Goal: Information Seeking & Learning: Learn about a topic

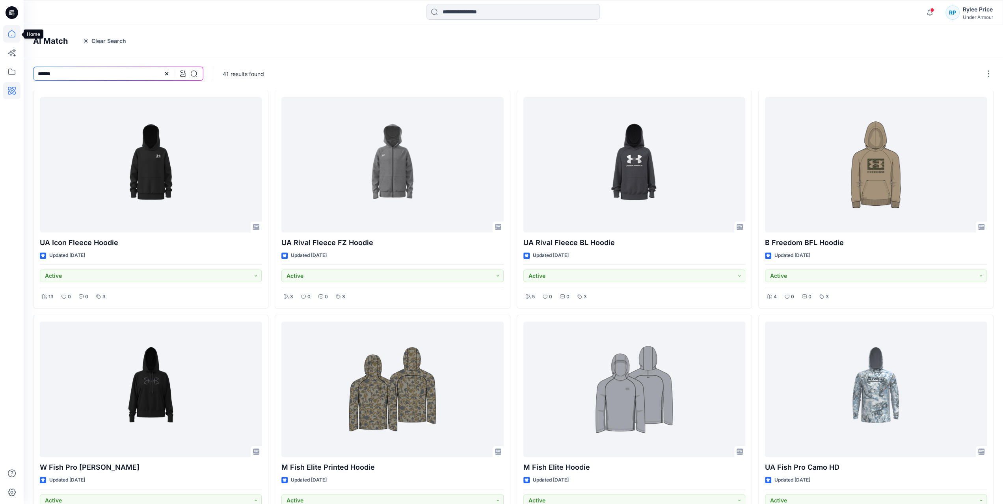
click at [13, 33] on icon at bounding box center [11, 33] width 17 height 17
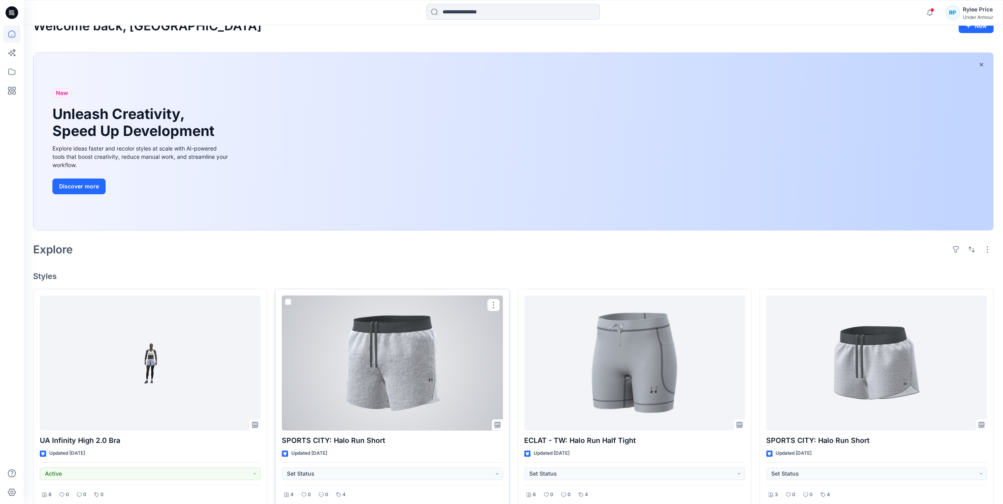
scroll to position [39, 0]
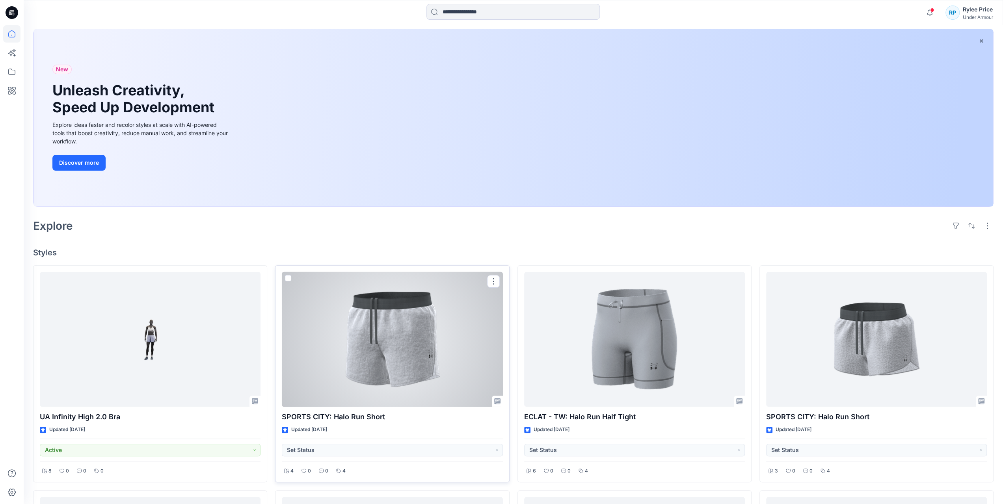
click at [412, 360] on div at bounding box center [392, 339] width 221 height 135
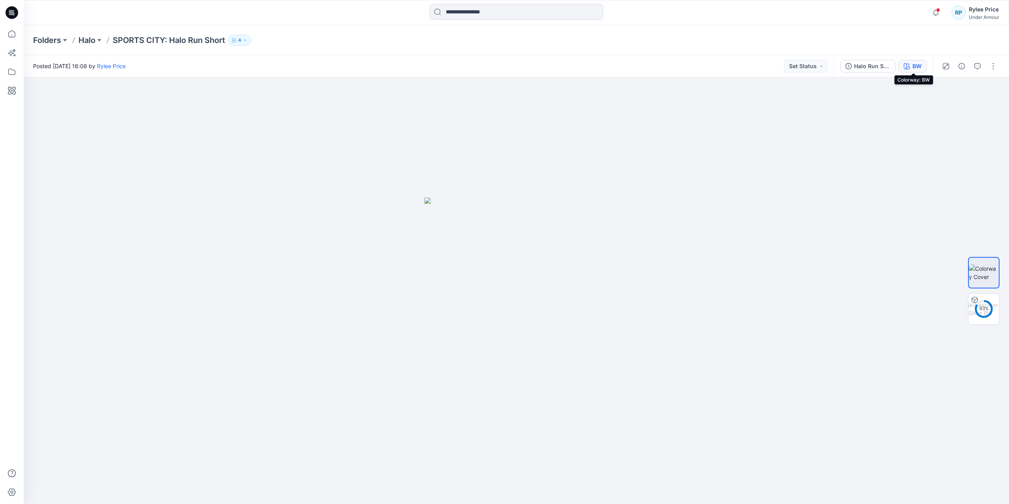
click at [910, 65] on icon "button" at bounding box center [907, 66] width 6 height 6
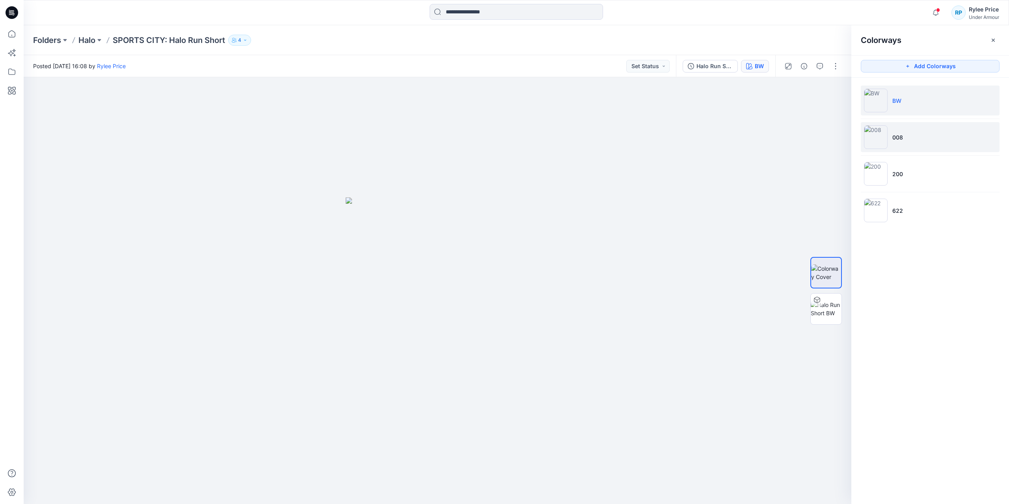
click at [902, 137] on p "008" at bounding box center [898, 137] width 11 height 8
click at [832, 93] on button "button" at bounding box center [834, 91] width 14 height 14
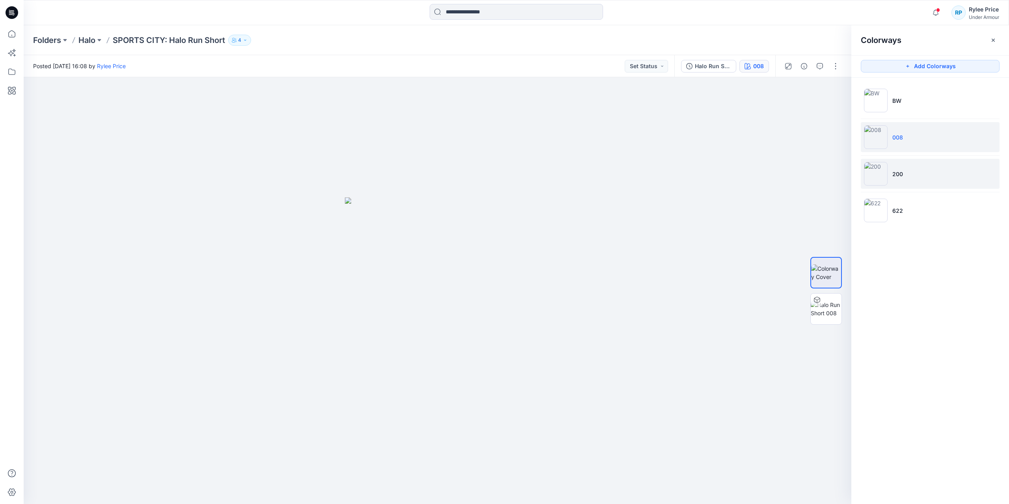
click at [877, 179] on img at bounding box center [876, 174] width 24 height 24
click at [834, 92] on icon "button" at bounding box center [834, 91] width 6 height 6
click at [880, 209] on img at bounding box center [876, 211] width 24 height 24
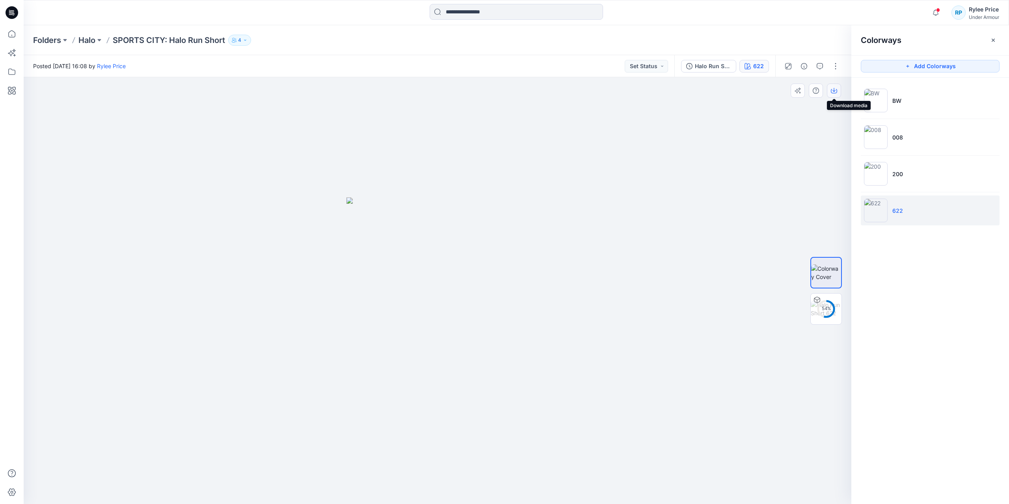
click at [830, 92] on button "button" at bounding box center [834, 91] width 14 height 14
click at [878, 95] on img at bounding box center [876, 101] width 24 height 24
click at [837, 93] on icon "button" at bounding box center [834, 91] width 6 height 6
click at [910, 213] on li "622" at bounding box center [930, 211] width 139 height 30
click at [833, 91] on icon "button" at bounding box center [834, 91] width 6 height 6
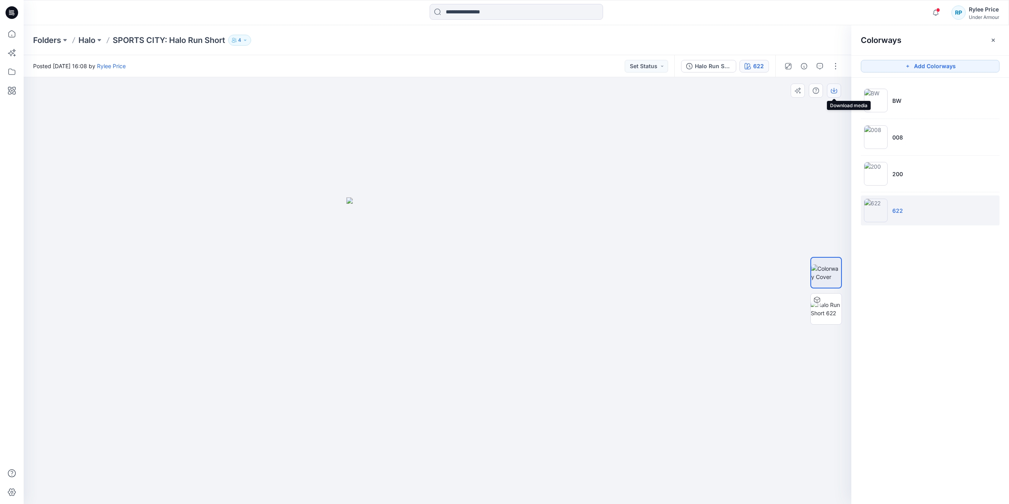
click at [834, 89] on icon "button" at bounding box center [834, 90] width 3 height 4
click at [835, 92] on icon "button" at bounding box center [834, 91] width 6 height 6
click at [490, 285] on img at bounding box center [438, 351] width 182 height 307
click at [432, 270] on img at bounding box center [438, 351] width 182 height 307
click at [942, 179] on li "200" at bounding box center [930, 174] width 139 height 30
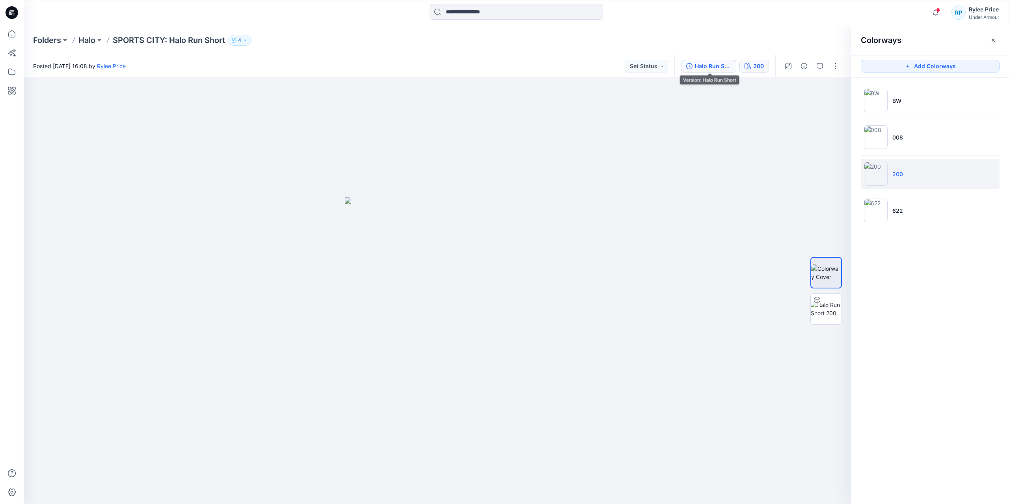
click at [706, 67] on div "Halo Run Short" at bounding box center [713, 66] width 36 height 9
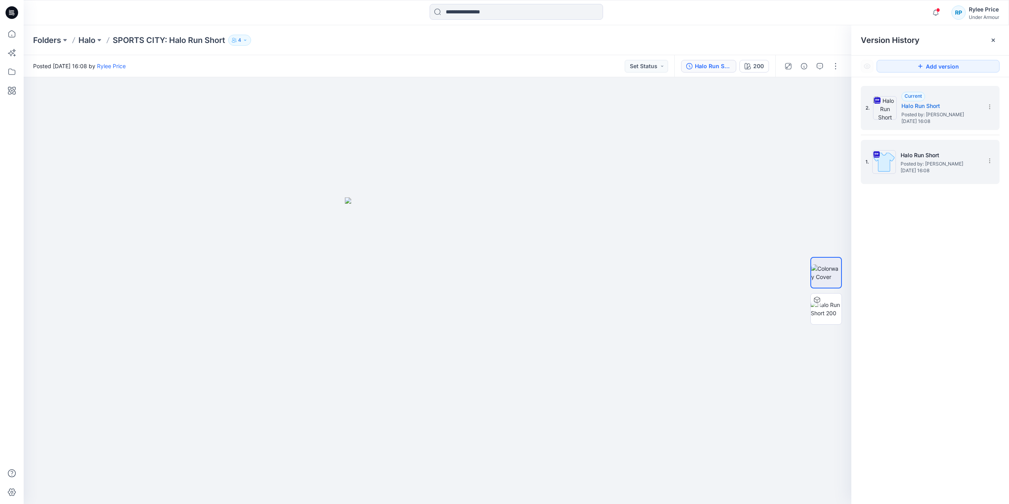
click at [922, 170] on span "[DATE] 16:08" at bounding box center [940, 171] width 79 height 6
click at [918, 104] on h5 "Halo Run Short" at bounding box center [941, 105] width 79 height 9
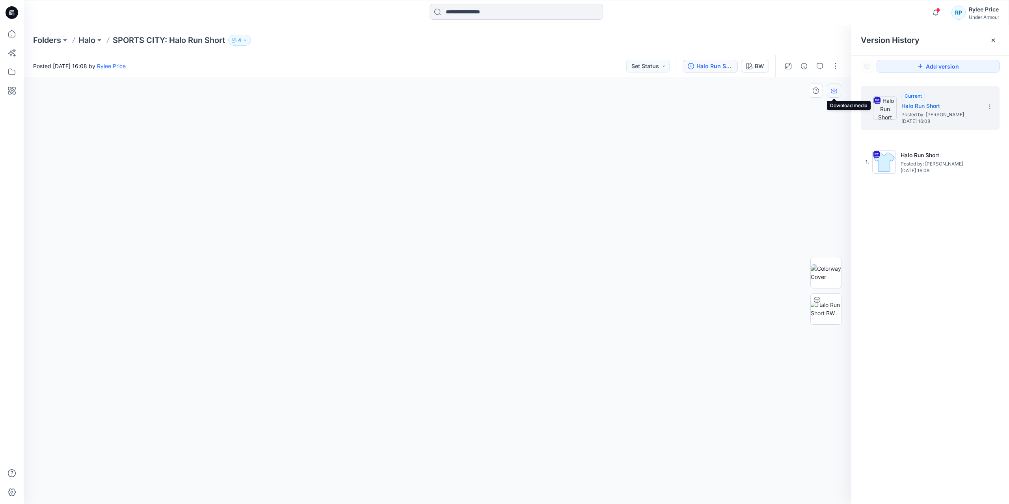
click at [836, 91] on icon "button" at bounding box center [834, 91] width 6 height 6
click at [980, 326] on div "2. Current Halo Run Short Posted by: Rylee Price Thursday, July 31, 2025 16:08 …" at bounding box center [931, 296] width 158 height 438
click at [752, 68] on icon "button" at bounding box center [749, 66] width 6 height 6
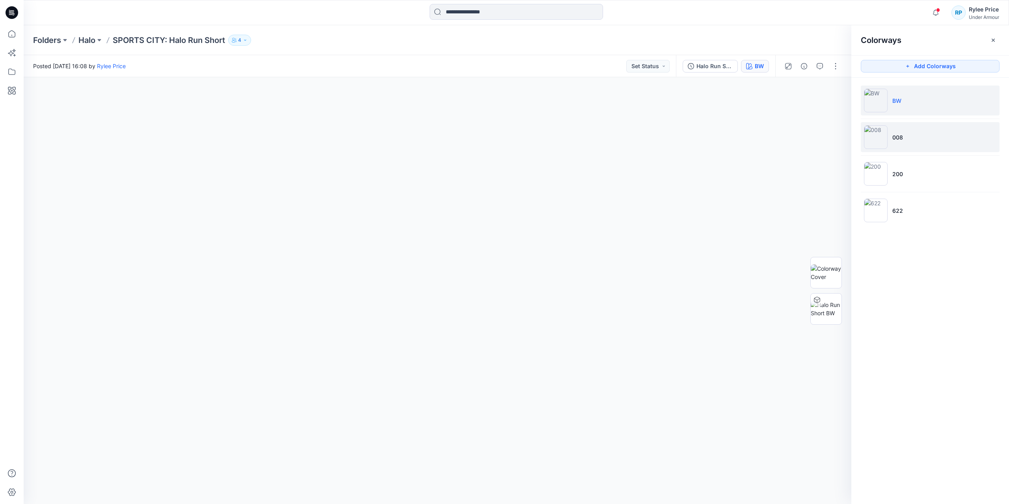
click at [941, 131] on li "008" at bounding box center [930, 137] width 139 height 30
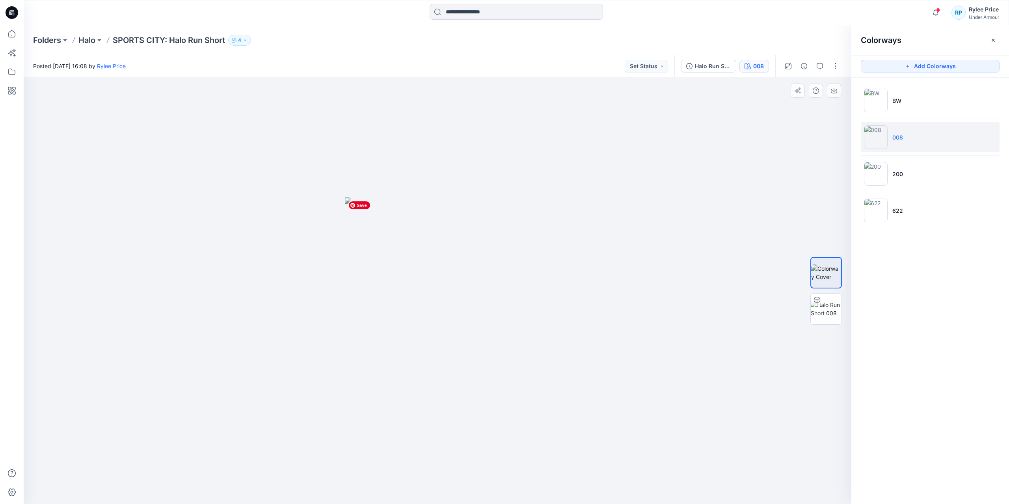
drag, startPoint x: 489, startPoint y: 319, endPoint x: 401, endPoint y: 229, distance: 126.0
click at [401, 229] on img at bounding box center [437, 351] width 185 height 307
click at [437, 254] on img at bounding box center [437, 351] width 185 height 307
drag, startPoint x: 472, startPoint y: 285, endPoint x: 478, endPoint y: 325, distance: 40.6
click at [472, 338] on img at bounding box center [437, 351] width 185 height 307
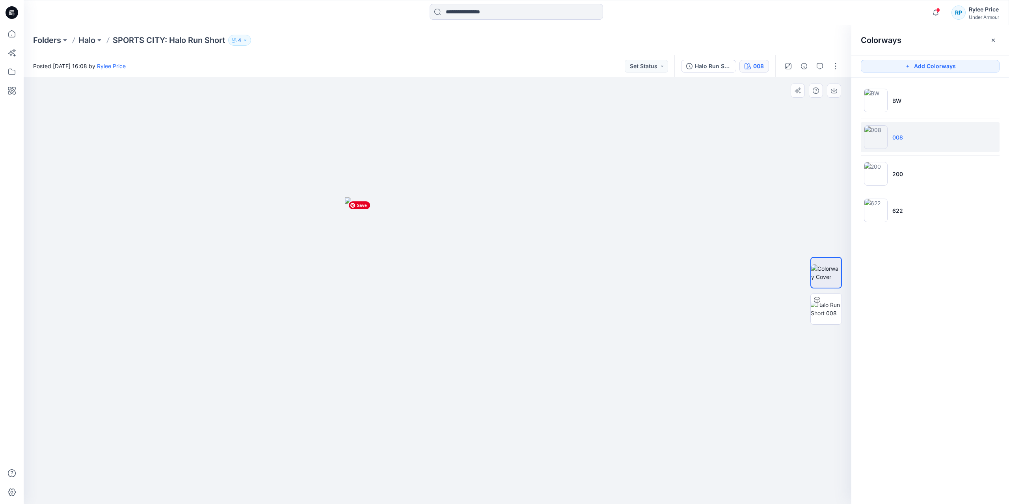
click at [519, 326] on img at bounding box center [437, 351] width 185 height 307
click at [710, 324] on div at bounding box center [438, 290] width 828 height 427
click at [834, 97] on button "button" at bounding box center [834, 91] width 14 height 14
click at [834, 91] on icon "button" at bounding box center [834, 90] width 3 height 4
click at [837, 71] on button "button" at bounding box center [835, 66] width 13 height 13
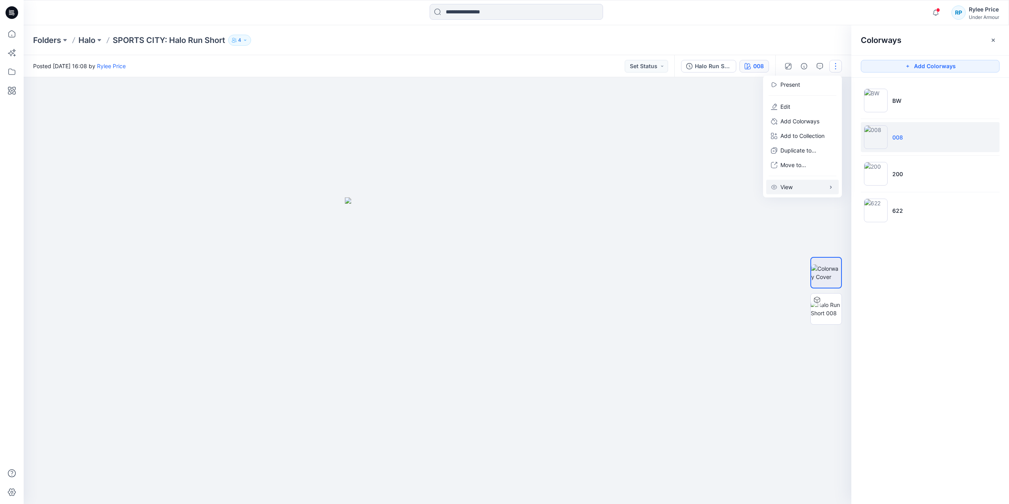
click at [792, 186] on p "View" at bounding box center [787, 187] width 12 height 8
click at [413, 304] on img at bounding box center [437, 351] width 185 height 307
drag, startPoint x: 460, startPoint y: 304, endPoint x: 450, endPoint y: 215, distance: 89.7
click at [450, 215] on img at bounding box center [437, 351] width 185 height 307
click at [788, 62] on button "button" at bounding box center [788, 66] width 13 height 13
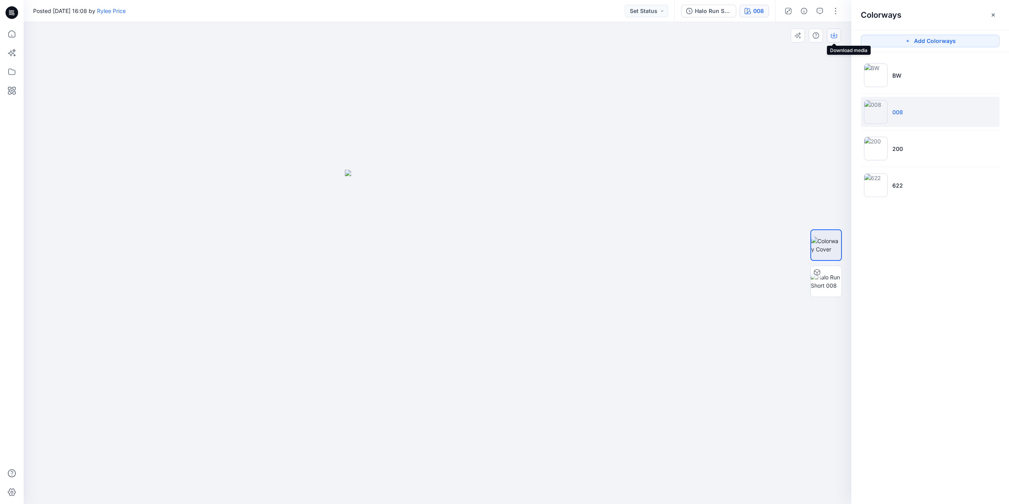
click at [835, 35] on icon "button" at bounding box center [834, 35] width 3 height 4
click at [789, 10] on icon "button" at bounding box center [789, 11] width 4 height 4
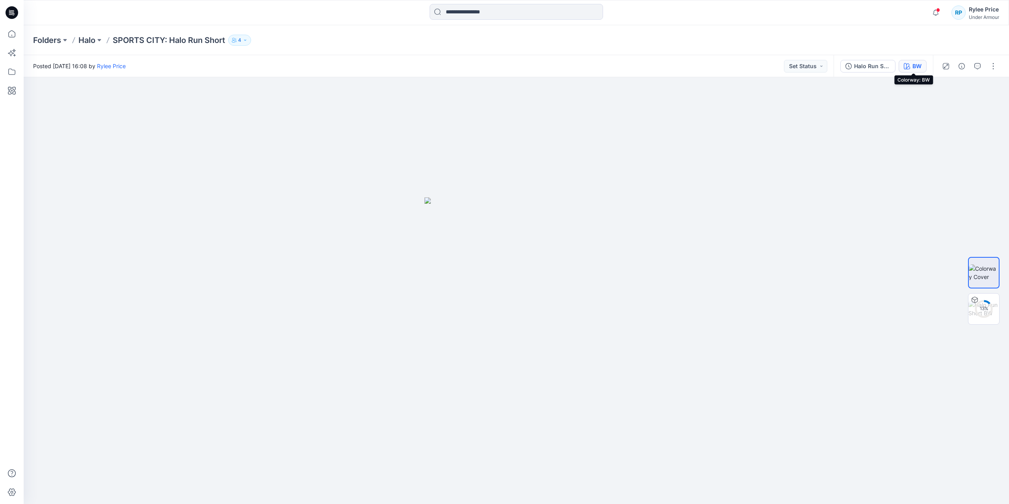
click at [911, 69] on button "BW" at bounding box center [913, 66] width 28 height 13
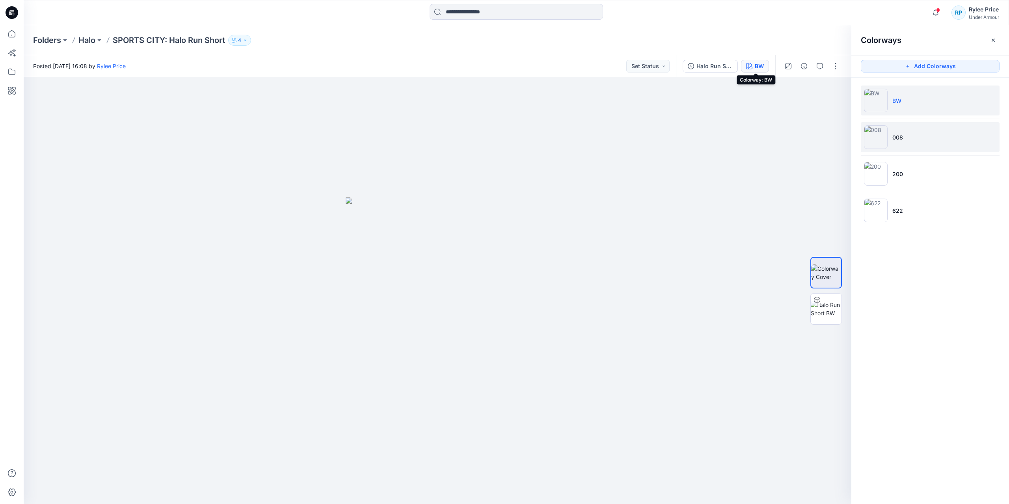
click at [896, 137] on p "008" at bounding box center [898, 137] width 11 height 8
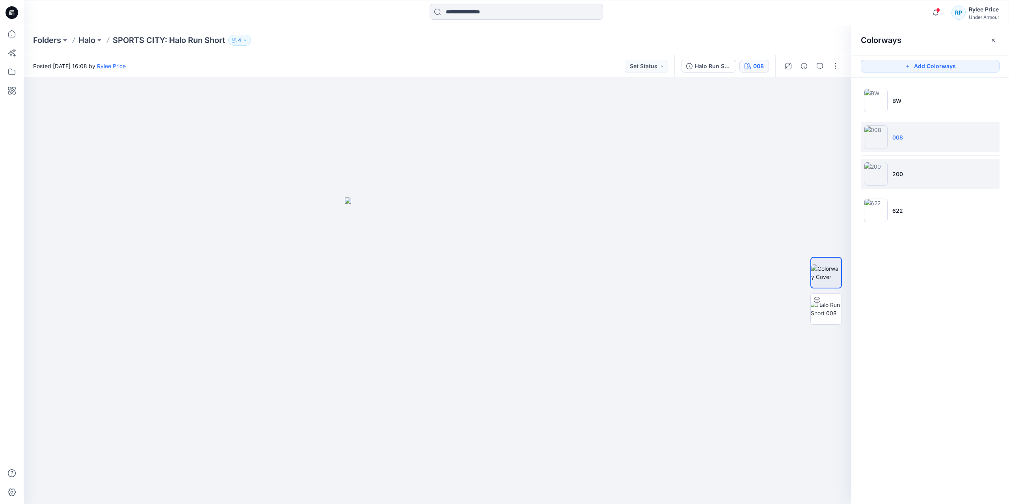
click at [882, 177] on img at bounding box center [876, 174] width 24 height 24
click at [898, 217] on li "622" at bounding box center [930, 211] width 139 height 30
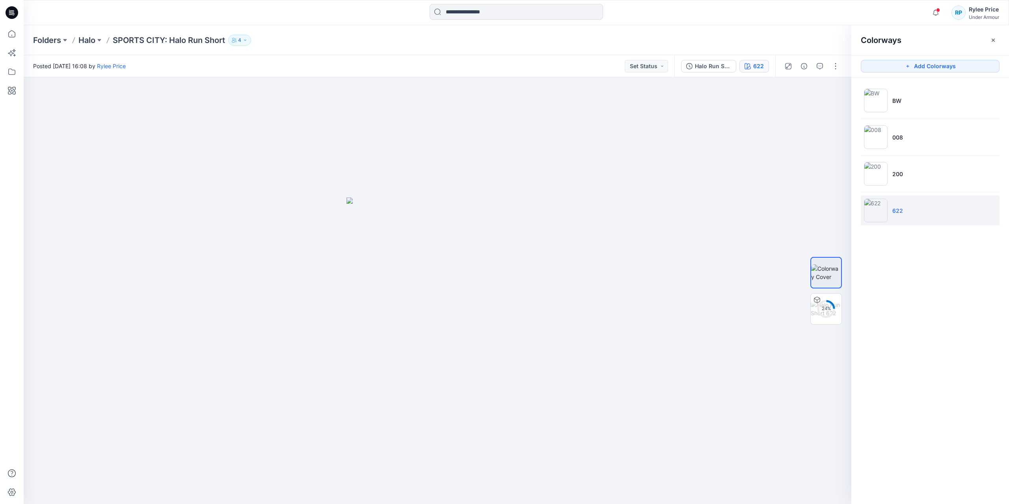
drag, startPoint x: 908, startPoint y: 216, endPoint x: 951, endPoint y: 283, distance: 80.2
click at [951, 283] on div "Colorways Add Colorways BW 008 200 622" at bounding box center [931, 264] width 158 height 479
click at [727, 66] on div "Halo Run Short" at bounding box center [713, 66] width 36 height 9
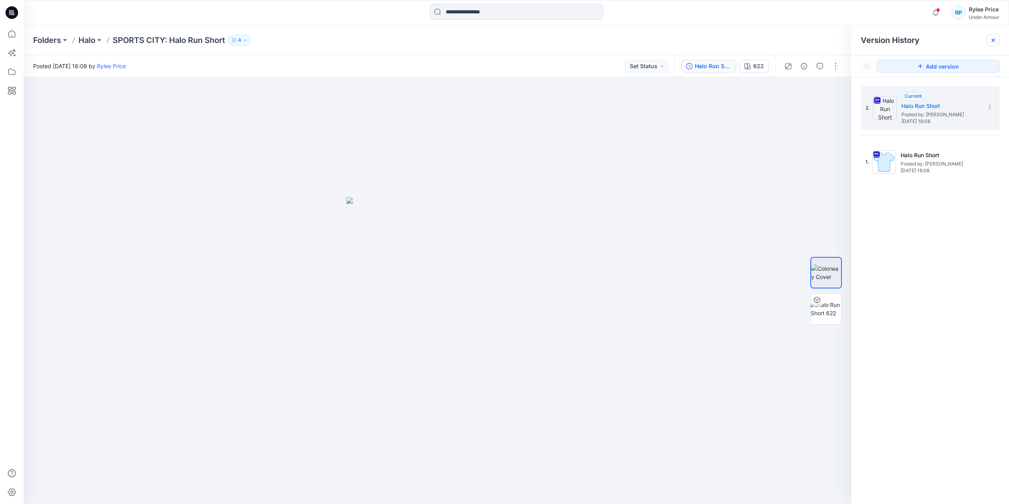
click at [993, 41] on icon at bounding box center [993, 40] width 6 height 6
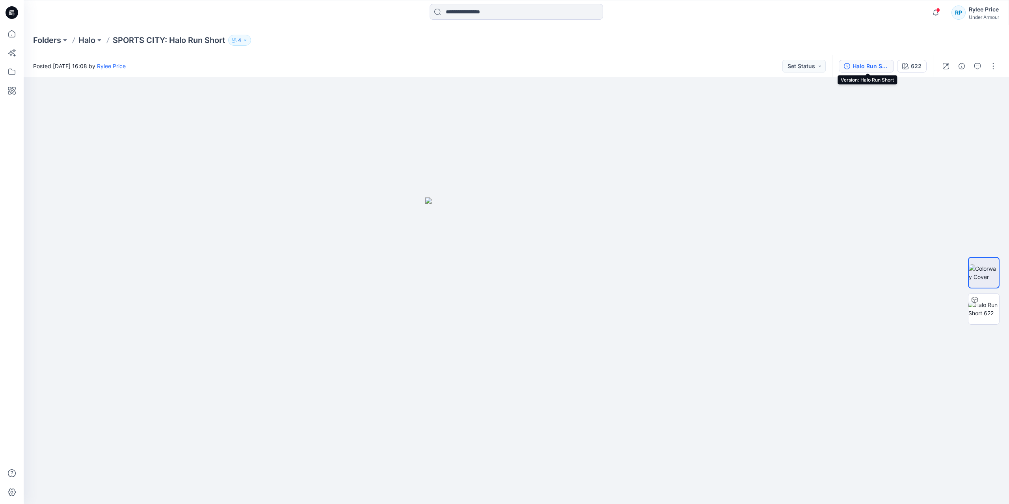
click at [856, 60] on button "Halo Run Short" at bounding box center [866, 66] width 55 height 13
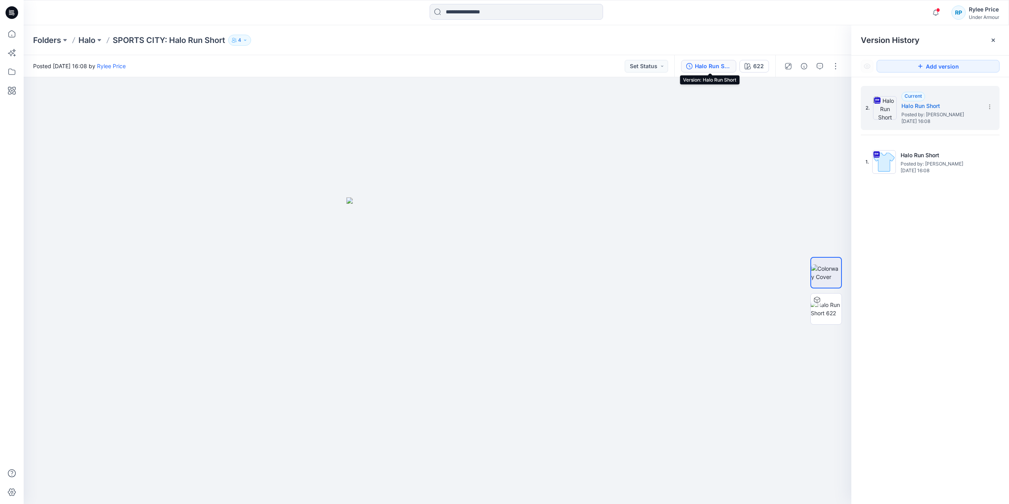
drag, startPoint x: 686, startPoint y: 60, endPoint x: 691, endPoint y: 66, distance: 7.9
click at [688, 63] on button "Halo Run Short" at bounding box center [708, 66] width 55 height 13
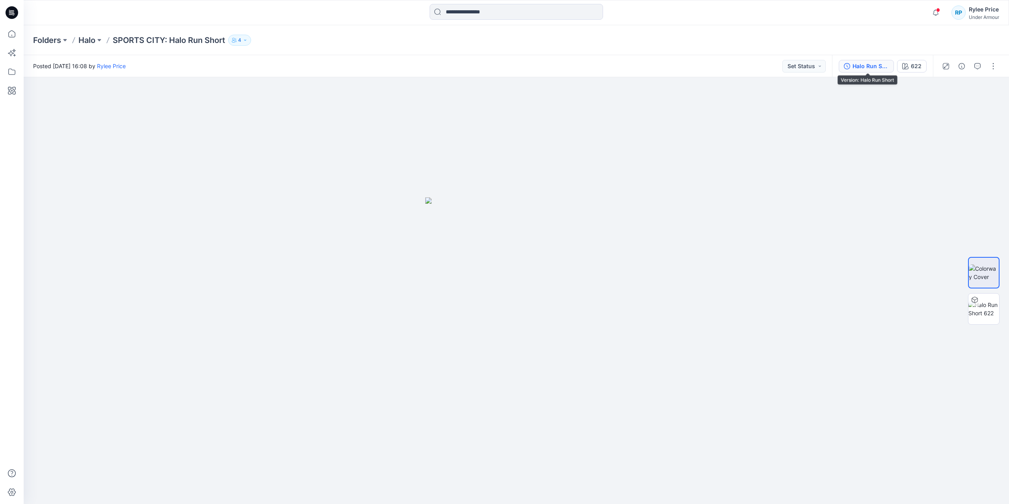
click at [867, 69] on div "Halo Run Short" at bounding box center [871, 66] width 36 height 9
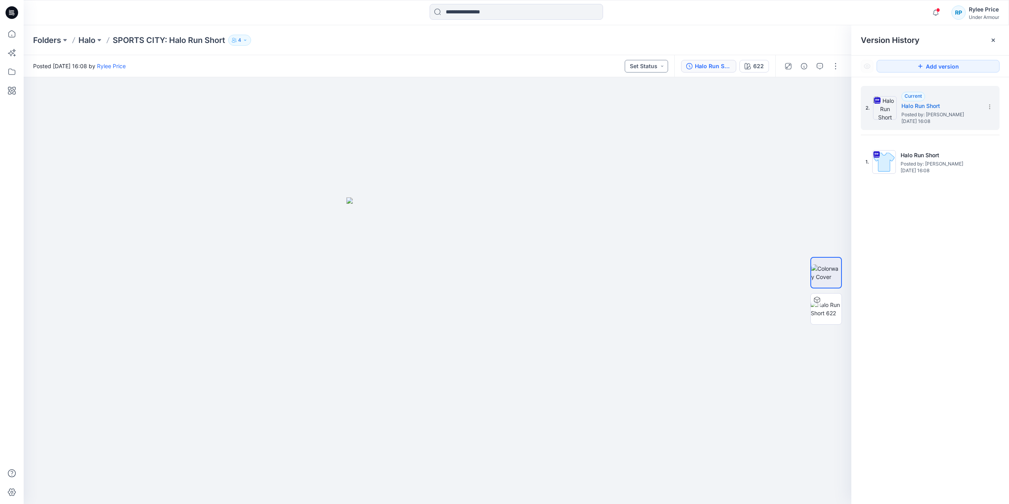
click at [657, 65] on button "Set Status" at bounding box center [646, 66] width 43 height 13
click at [805, 67] on icon "button" at bounding box center [804, 66] width 6 height 6
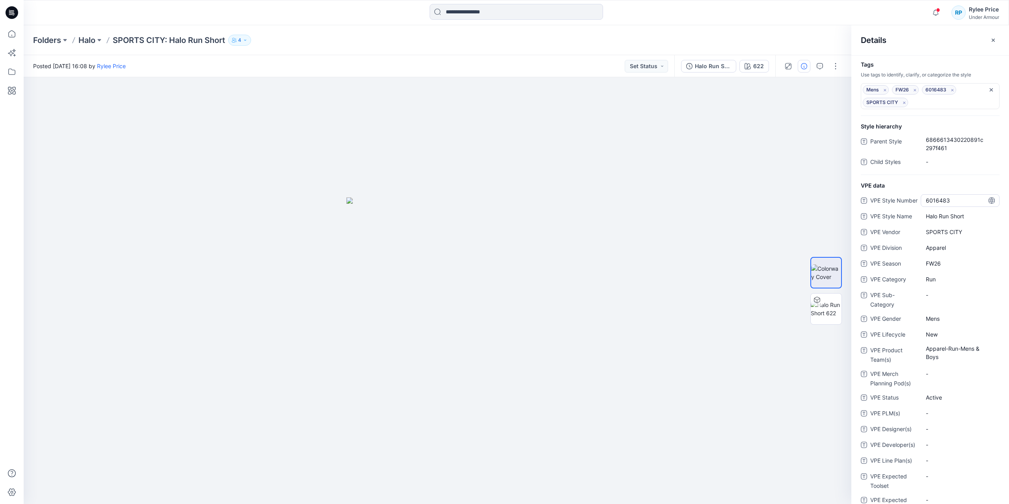
click at [939, 198] on Number "6016483" at bounding box center [960, 200] width 69 height 8
click at [93, 42] on p "Halo" at bounding box center [86, 40] width 17 height 11
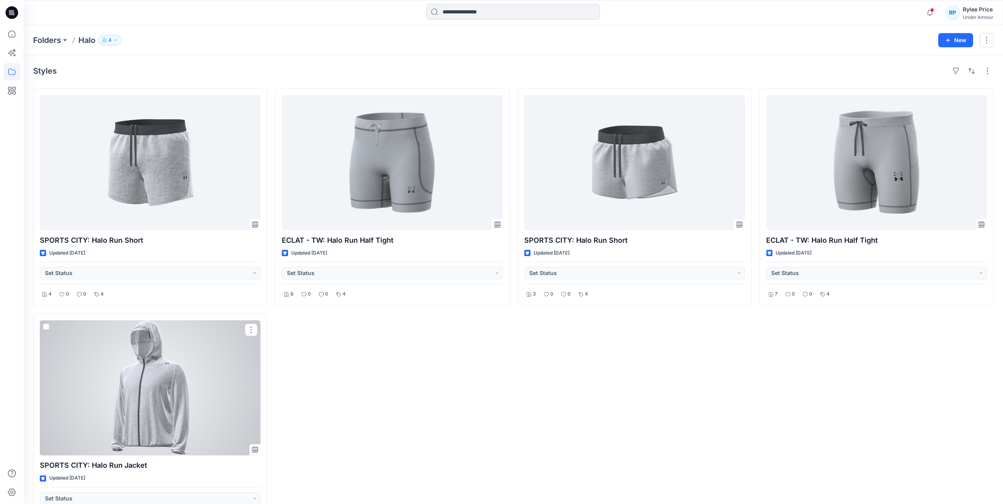
click at [175, 391] on div at bounding box center [150, 388] width 221 height 135
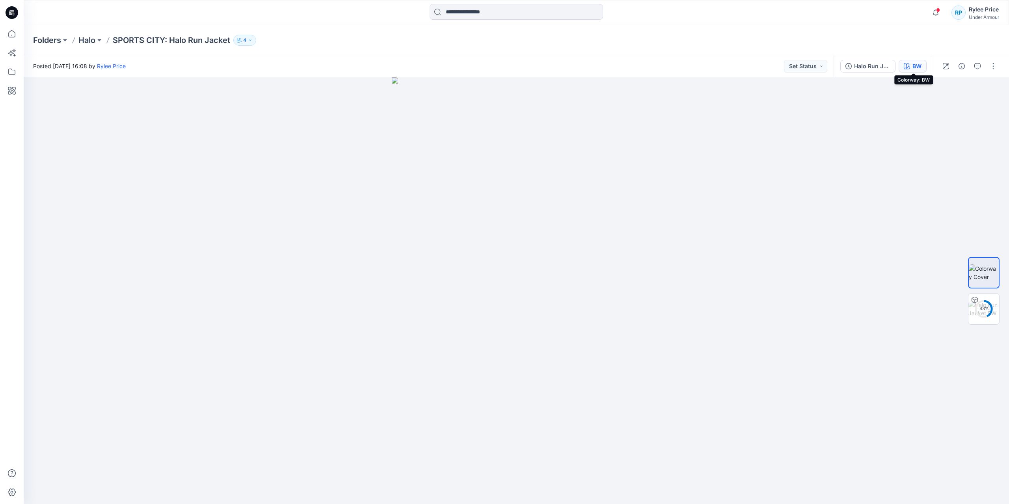
click at [906, 64] on icon "button" at bounding box center [907, 66] width 6 height 6
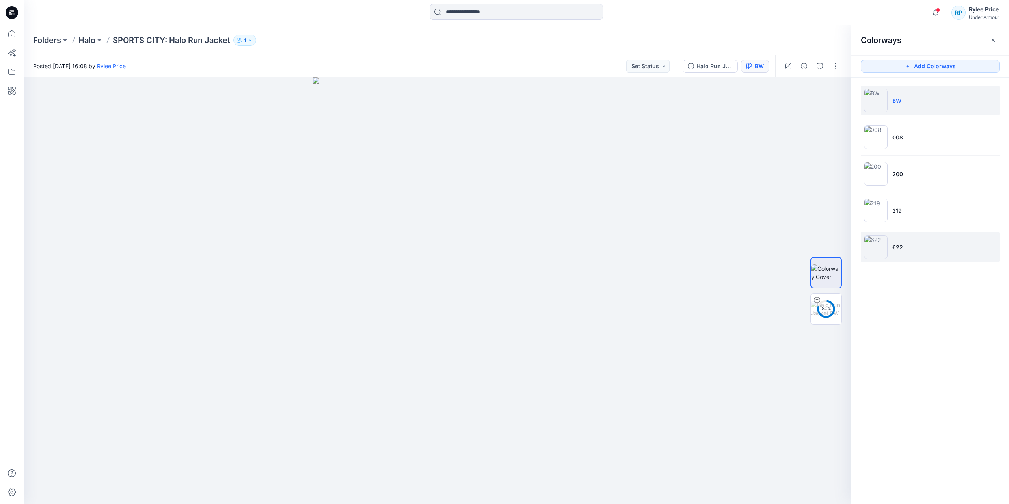
click at [910, 238] on li "622" at bounding box center [930, 247] width 139 height 30
click at [836, 68] on button "button" at bounding box center [835, 66] width 13 height 13
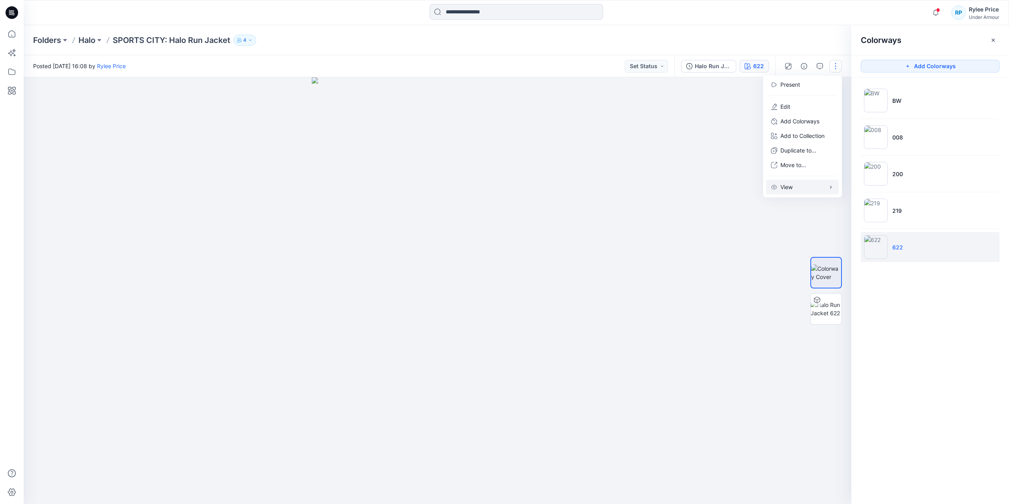
click at [807, 185] on button "View" at bounding box center [802, 187] width 73 height 15
click at [810, 153] on p "Duplicate to..." at bounding box center [799, 150] width 36 height 8
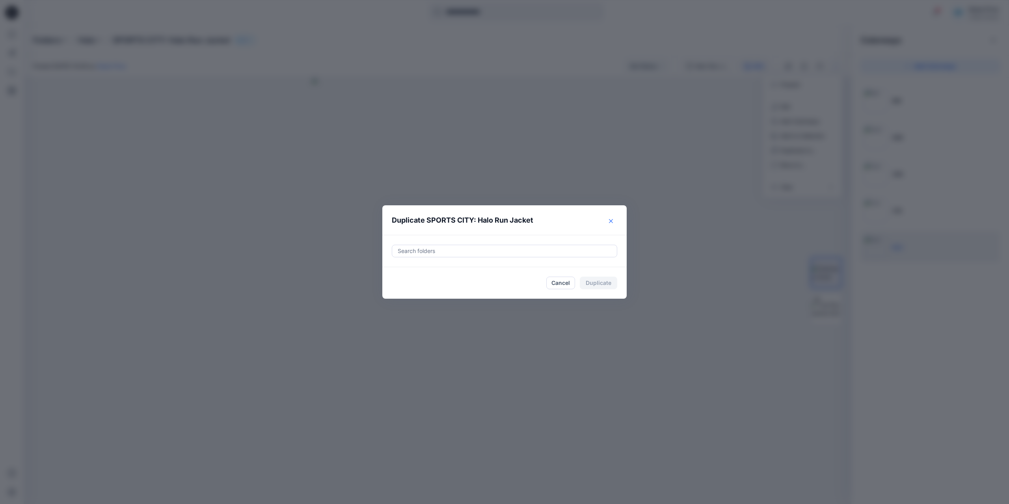
click at [612, 221] on icon "Close" at bounding box center [611, 221] width 4 height 4
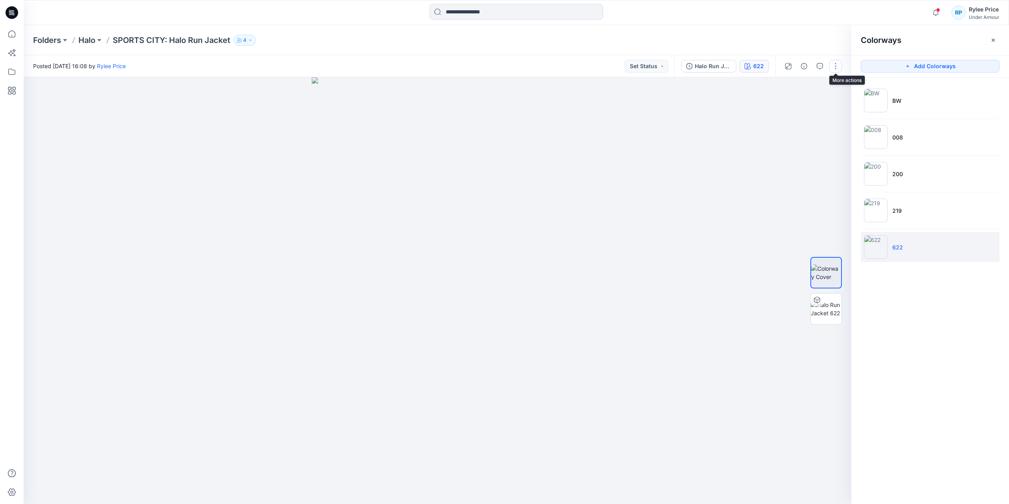
click at [837, 67] on button "button" at bounding box center [835, 66] width 13 height 13
click at [792, 108] on button "Edit" at bounding box center [802, 106] width 73 height 15
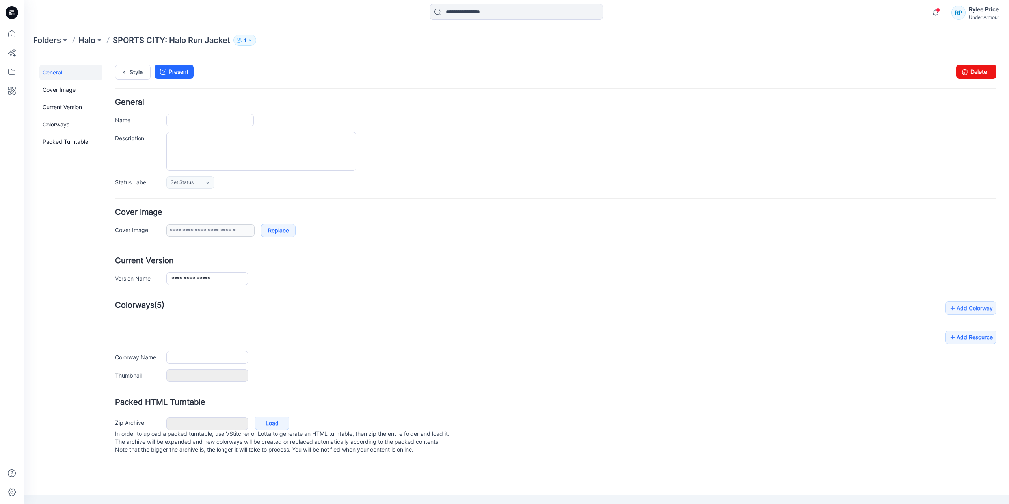
type input "**********"
type input "**"
type input "**********"
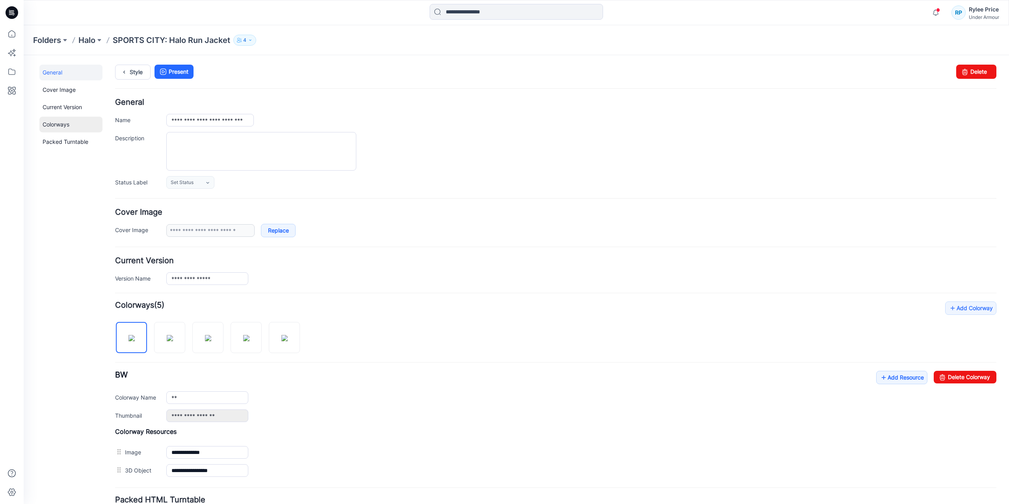
click at [76, 124] on link "Colorways" at bounding box center [70, 125] width 63 height 16
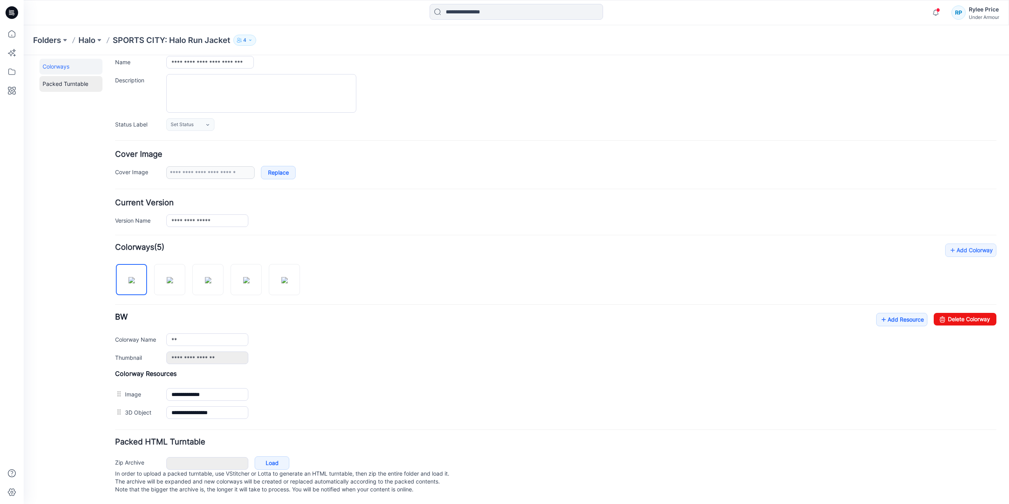
click at [62, 76] on link "Packed Turntable" at bounding box center [70, 84] width 63 height 16
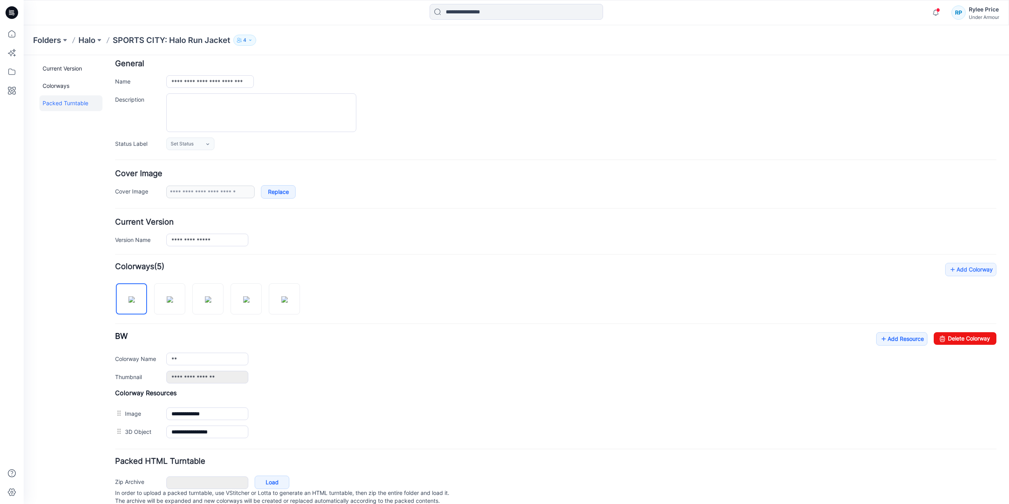
scroll to position [0, 0]
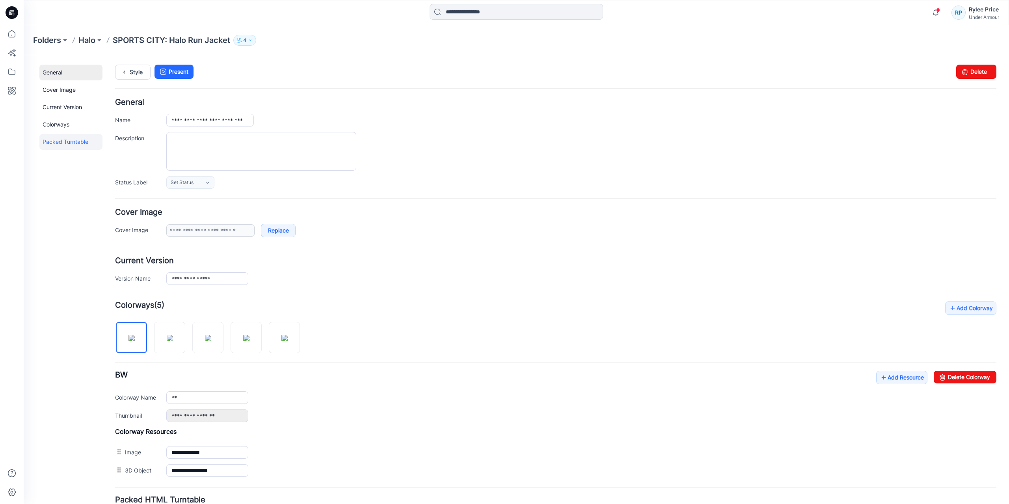
click at [49, 72] on link "General" at bounding box center [70, 73] width 63 height 16
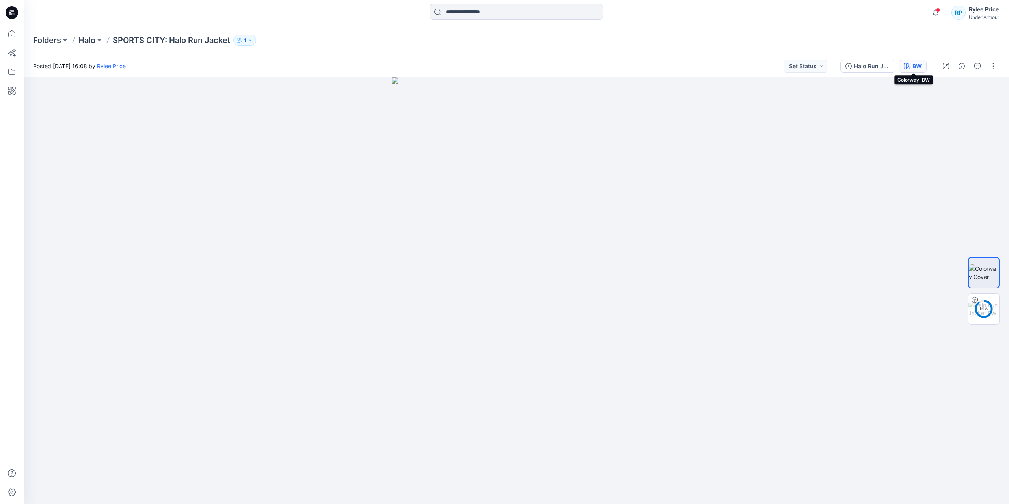
click at [913, 63] on button "BW" at bounding box center [913, 66] width 28 height 13
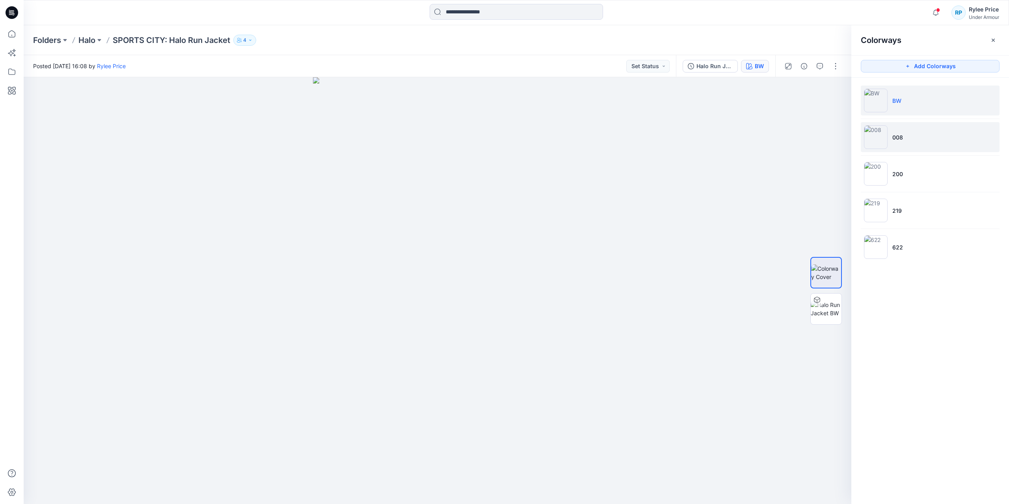
click at [883, 145] on img at bounding box center [876, 137] width 24 height 24
click at [67, 41] on button at bounding box center [65, 40] width 8 height 11
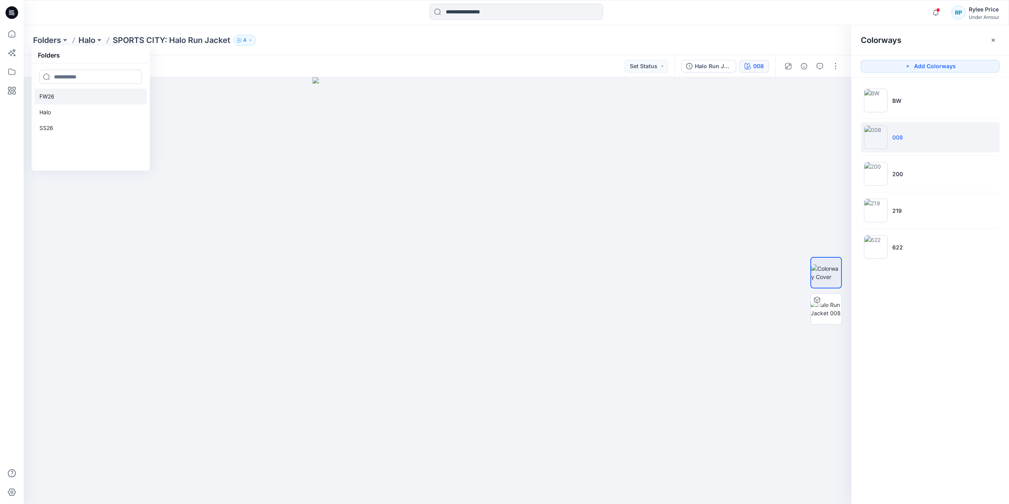
click at [63, 96] on link "FW26" at bounding box center [91, 97] width 112 height 16
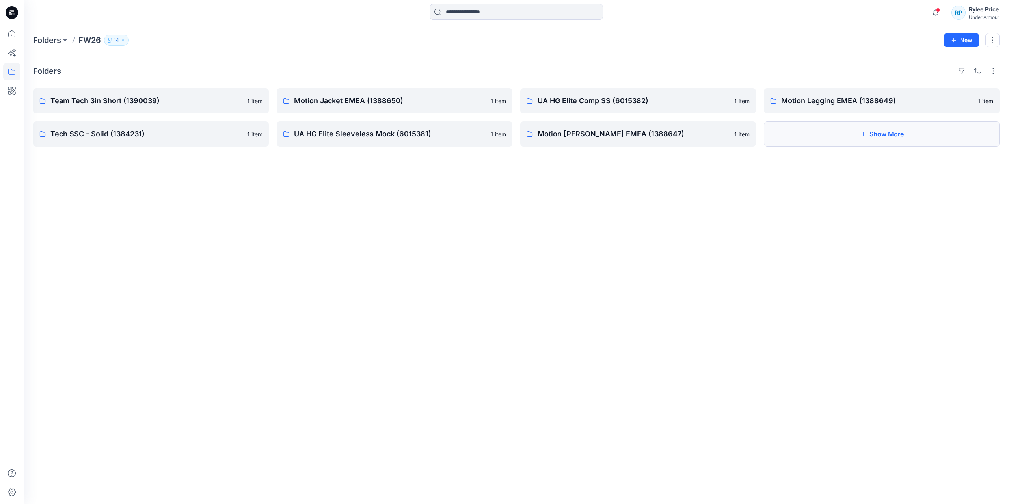
click at [840, 139] on button "Show More" at bounding box center [882, 133] width 236 height 25
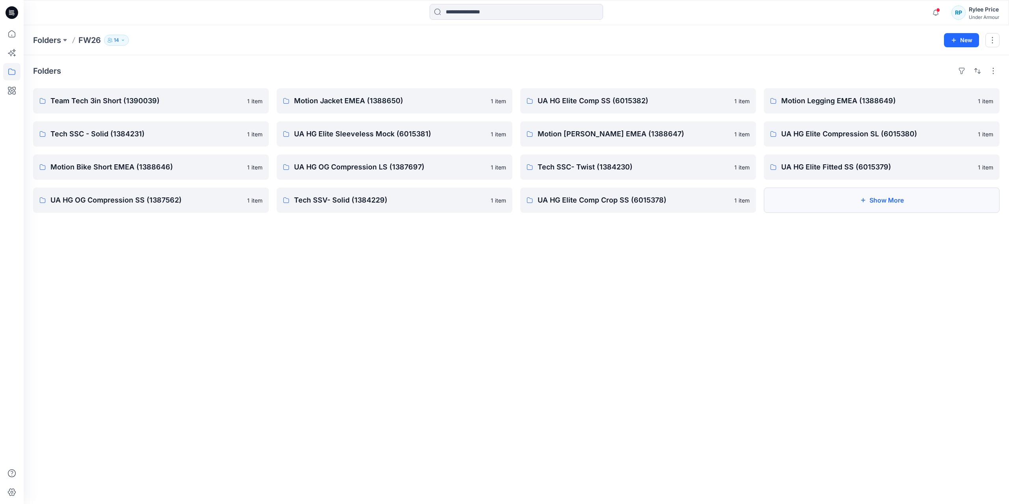
click at [869, 196] on button "Show More" at bounding box center [882, 200] width 236 height 25
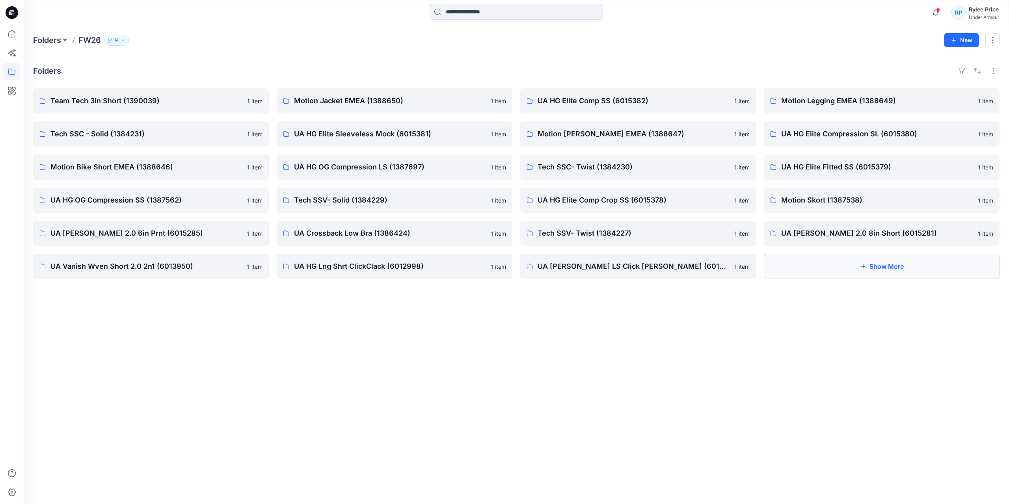
click at [844, 269] on button "Show More" at bounding box center [882, 266] width 236 height 25
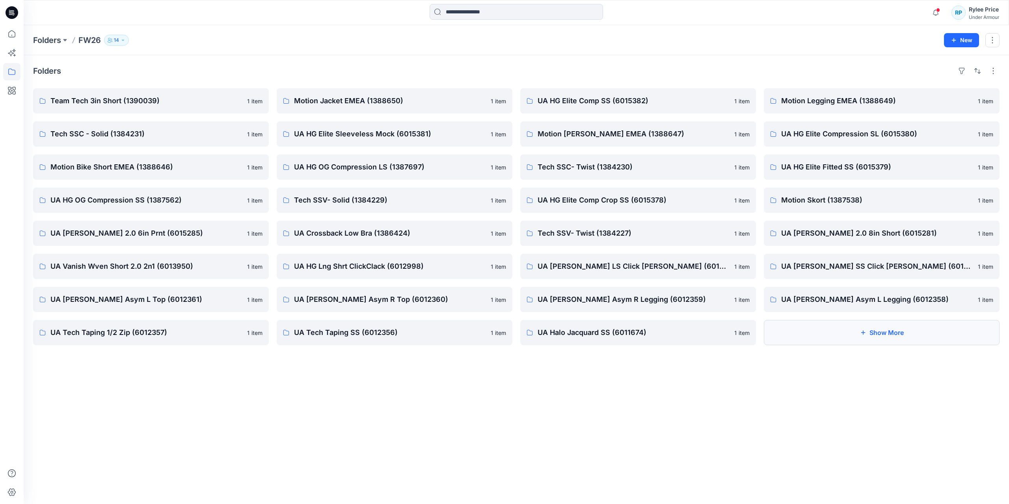
click at [802, 344] on button "Show More" at bounding box center [882, 332] width 236 height 25
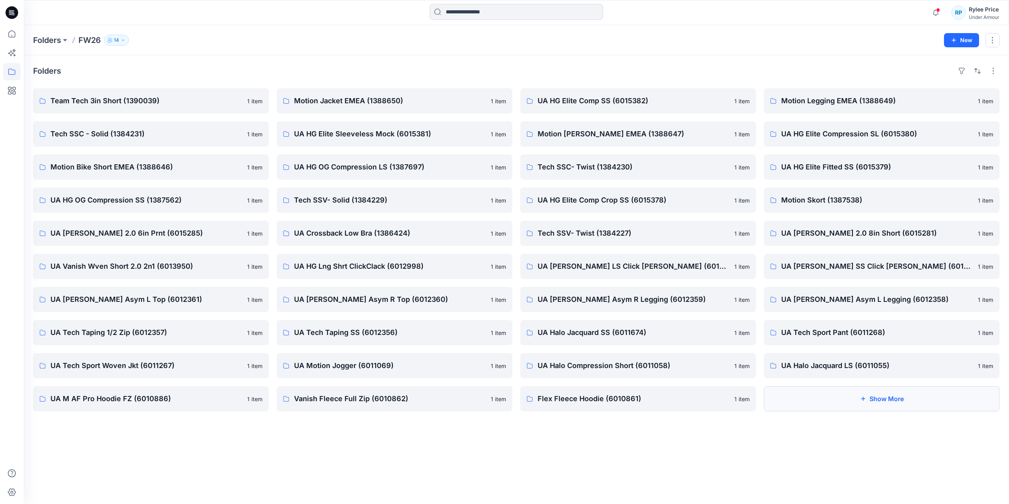
click at [852, 403] on button "Show More" at bounding box center [882, 398] width 236 height 25
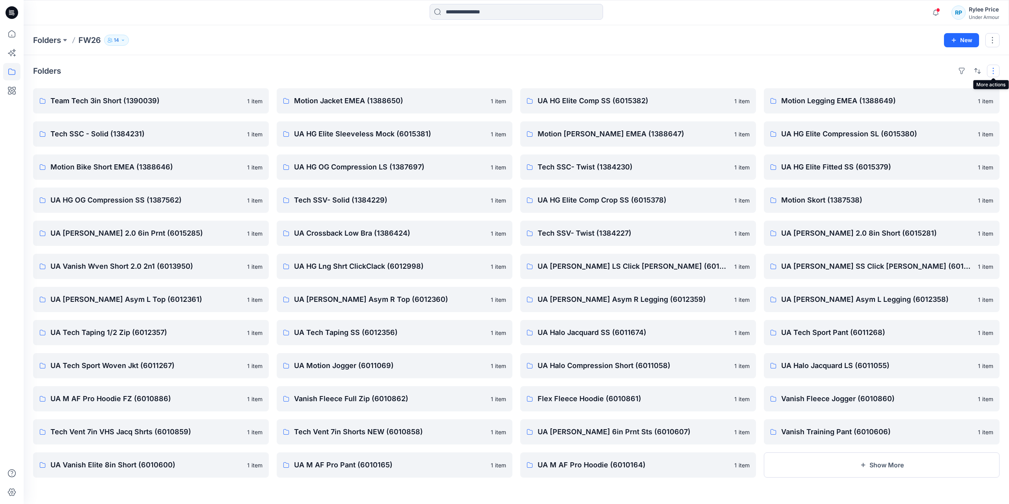
click at [996, 69] on button "button" at bounding box center [993, 71] width 13 height 13
click at [903, 80] on p "Grid" at bounding box center [891, 81] width 39 height 9
click at [945, 119] on p "Card View" at bounding box center [960, 120] width 50 height 9
click at [949, 106] on p "Folder View" at bounding box center [960, 105] width 50 height 9
click at [904, 114] on p "Card" at bounding box center [891, 112] width 39 height 9
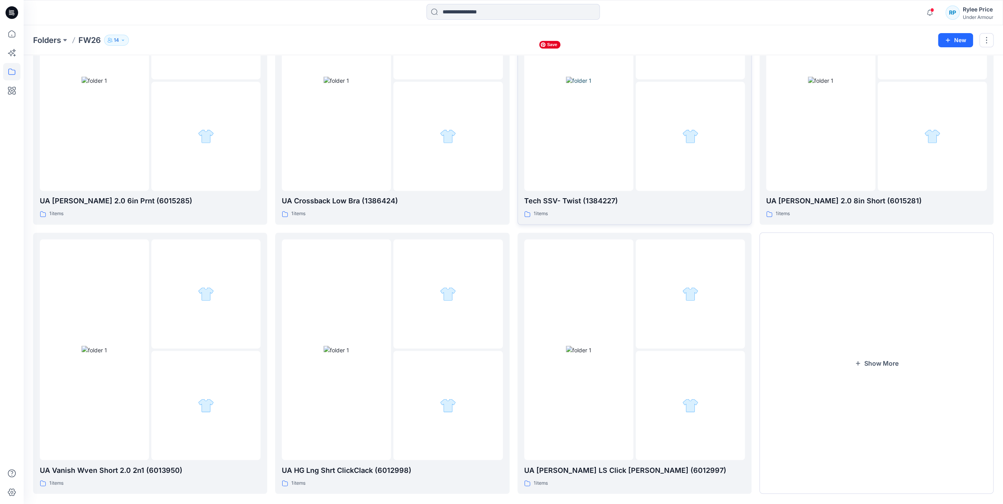
scroll to position [1213, 0]
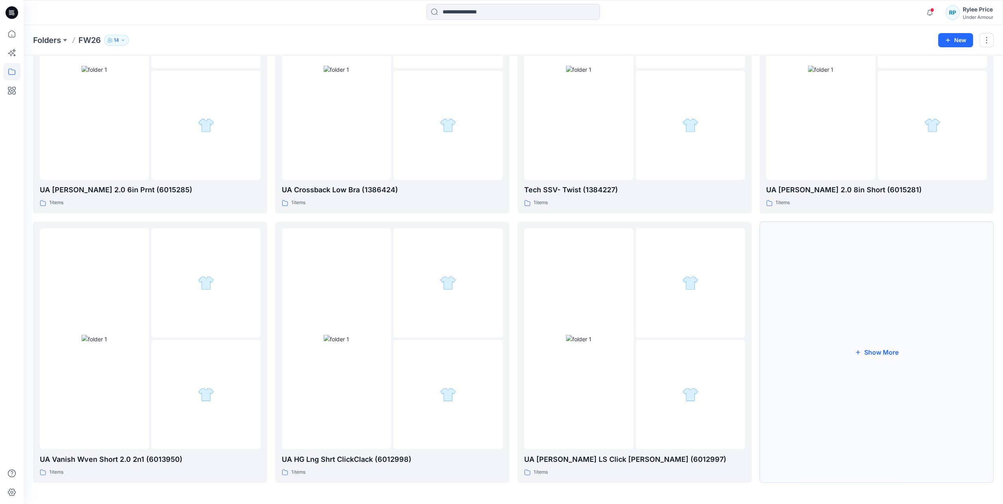
click at [925, 373] on button "Show More" at bounding box center [877, 352] width 234 height 261
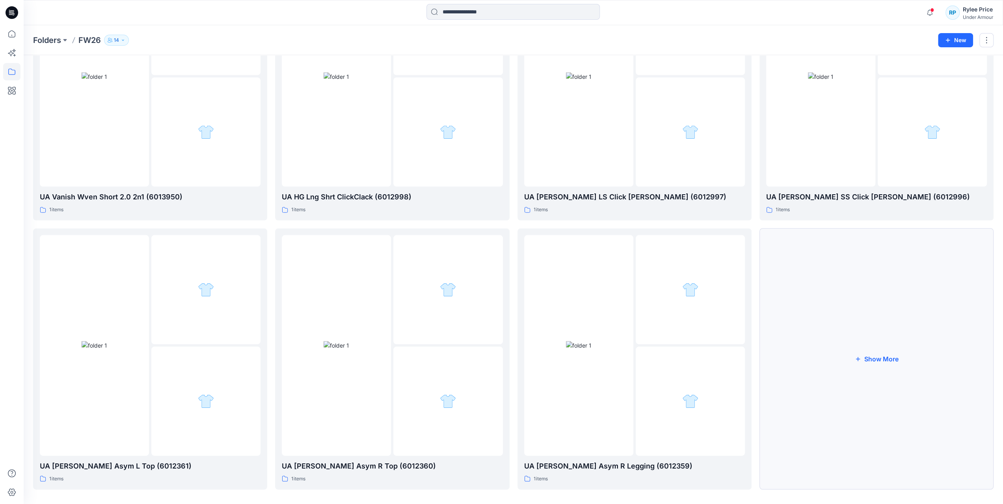
scroll to position [1482, 0]
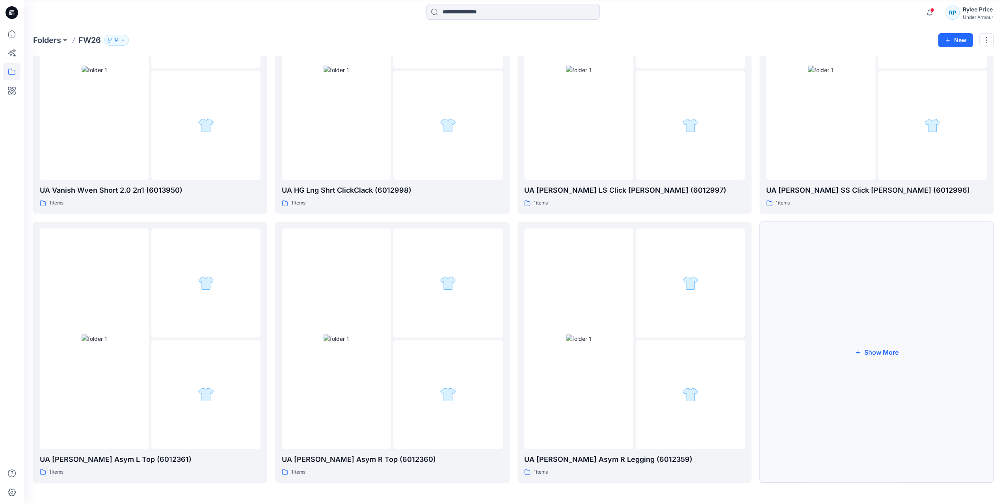
click at [892, 394] on button "Show More" at bounding box center [877, 352] width 234 height 261
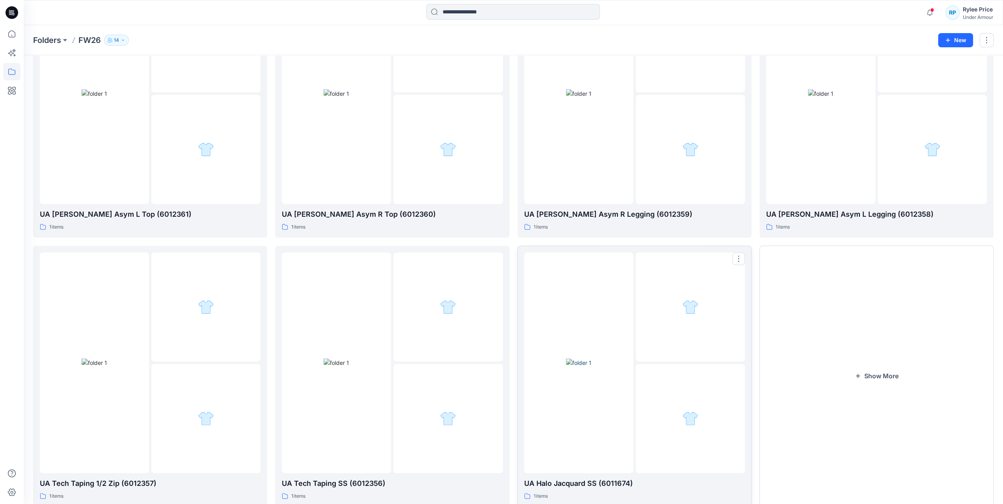
scroll to position [1751, 0]
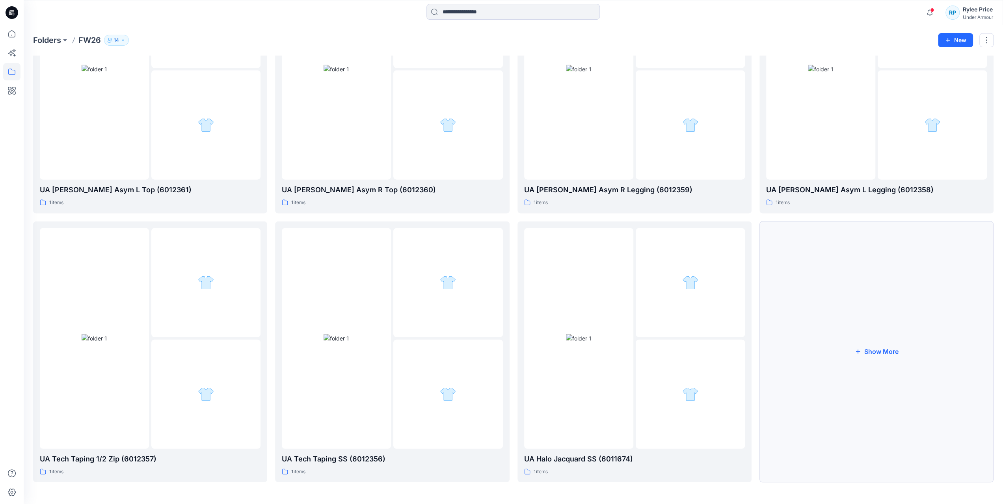
click at [850, 326] on button "Show More" at bounding box center [877, 352] width 234 height 261
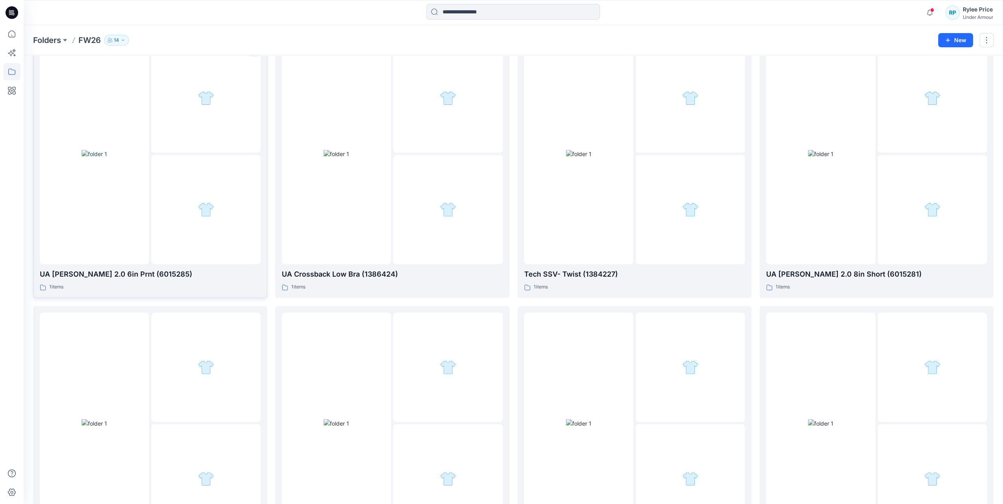
scroll to position [1074, 0]
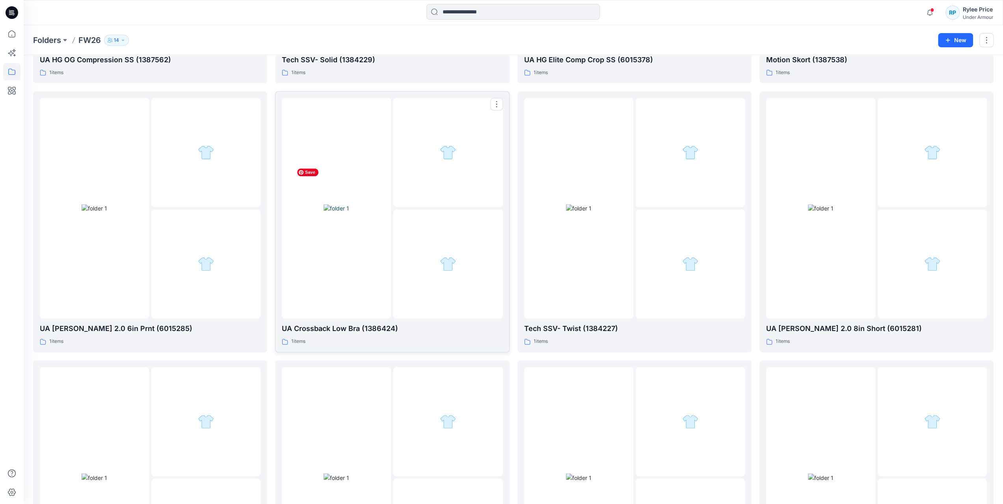
click at [339, 212] on img at bounding box center [337, 208] width 26 height 8
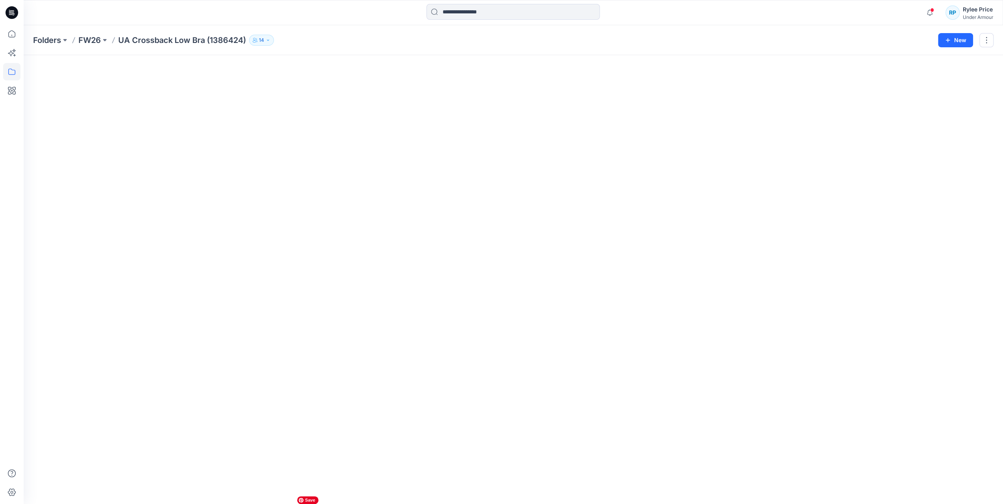
scroll to position [101, 0]
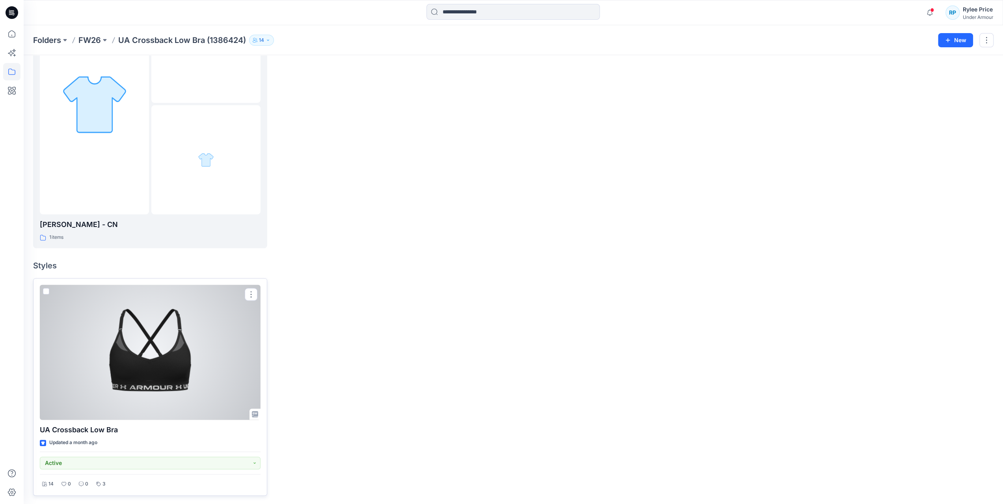
click at [156, 330] on div at bounding box center [150, 352] width 221 height 135
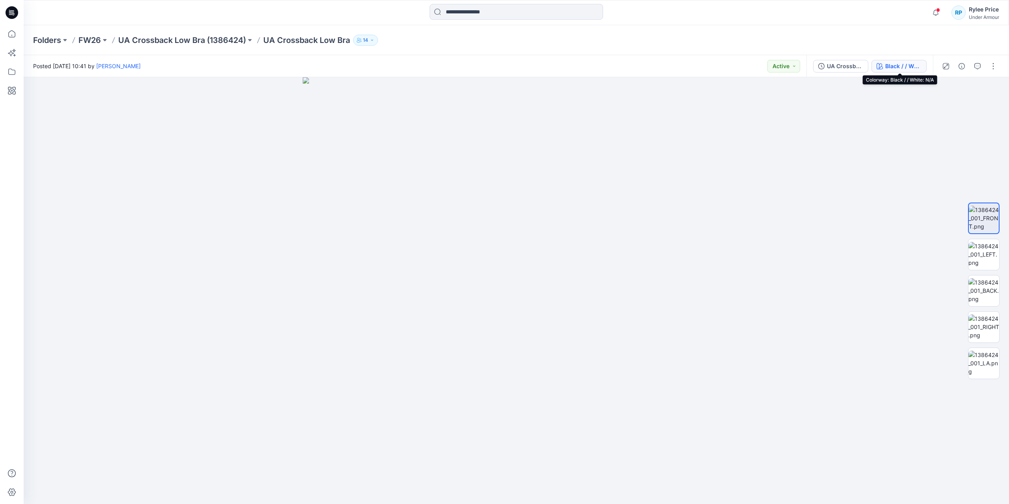
click at [890, 69] on div "Black / / White: N/A" at bounding box center [903, 66] width 36 height 9
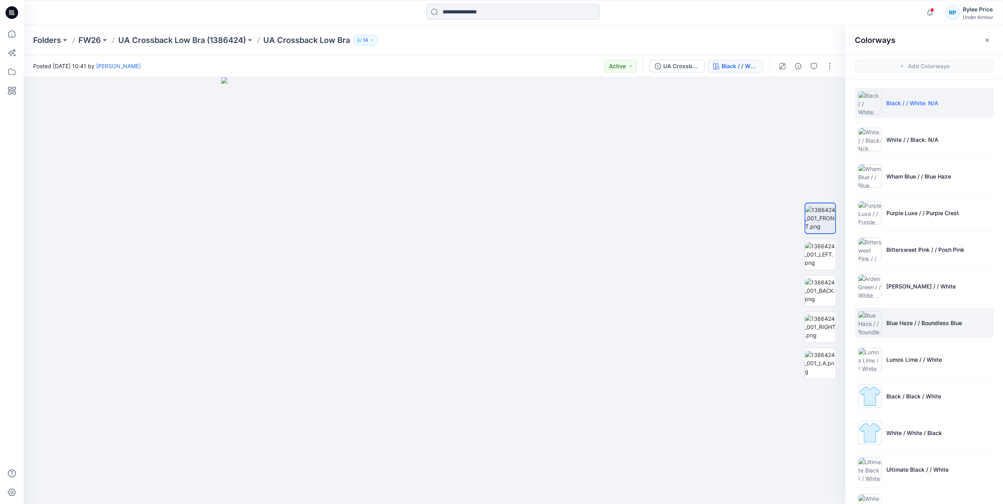
click at [870, 324] on img at bounding box center [870, 323] width 24 height 24
click at [816, 254] on img at bounding box center [820, 254] width 31 height 25
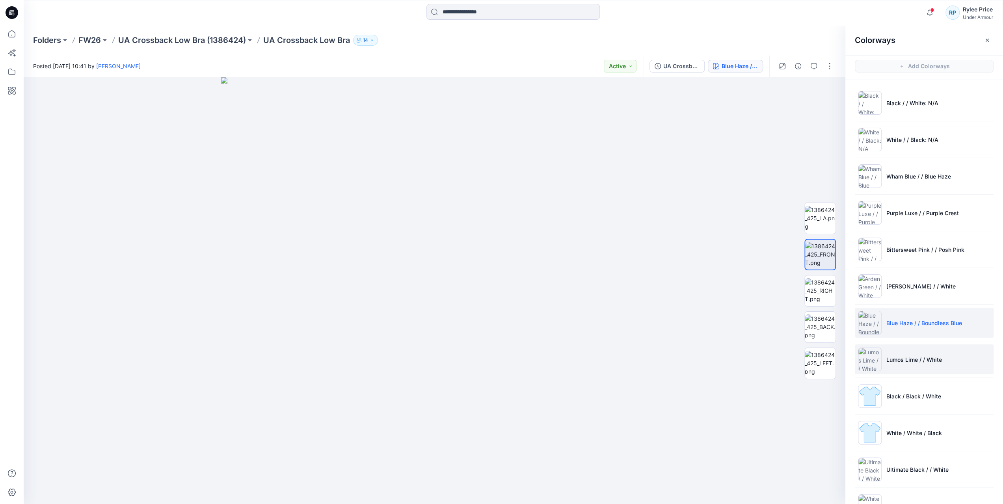
click at [889, 359] on p "Lumos Lime / / White" at bounding box center [915, 360] width 56 height 8
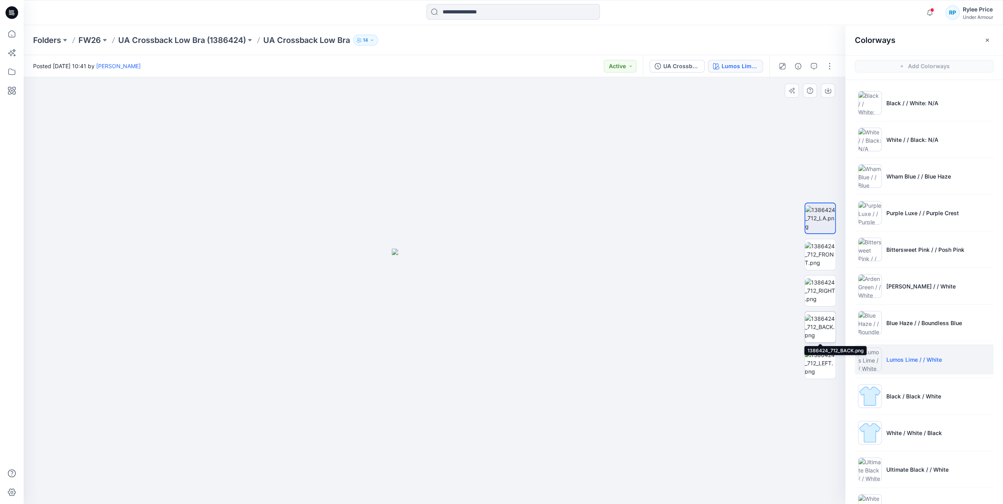
click at [822, 329] on img at bounding box center [820, 327] width 31 height 25
click at [431, 50] on div "Folders FW26 UA Crossback Low Bra (1386424) UA Crossback Low Bra 14" at bounding box center [514, 40] width 980 height 30
click at [1, 31] on div at bounding box center [12, 252] width 24 height 504
click at [10, 32] on icon at bounding box center [11, 33] width 7 height 7
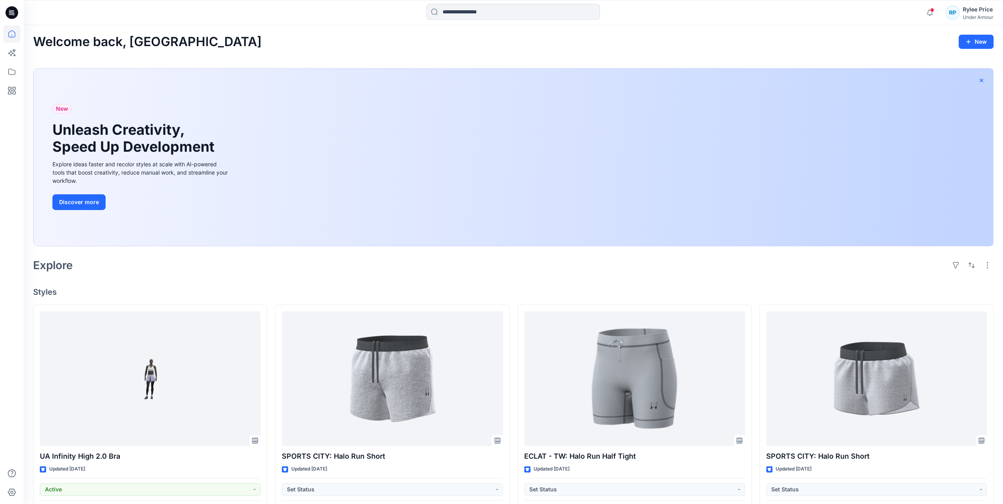
click at [983, 80] on icon "button" at bounding box center [982, 80] width 6 height 6
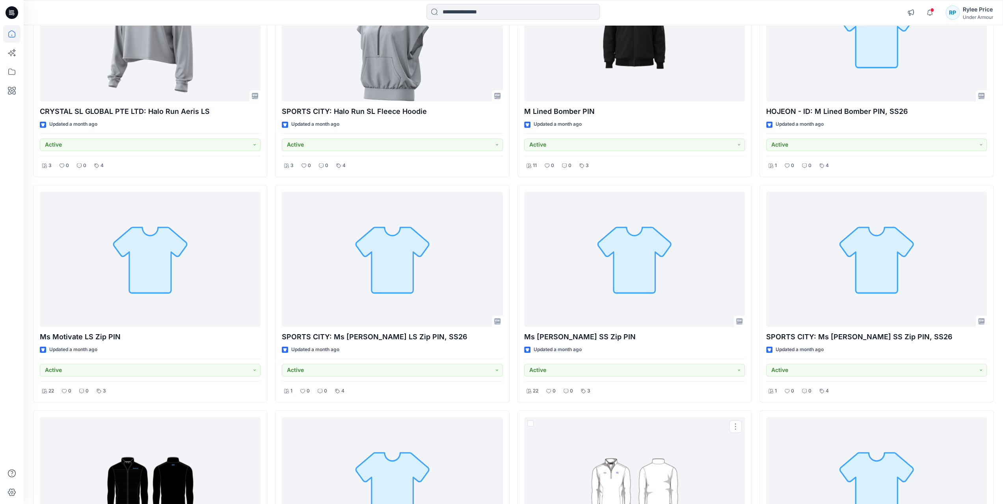
scroll to position [908, 0]
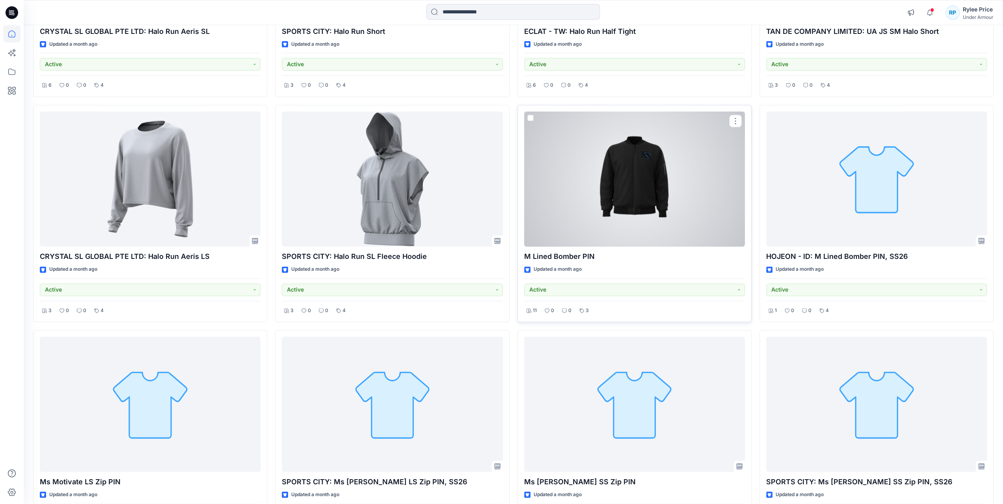
click at [653, 200] on div at bounding box center [634, 179] width 221 height 135
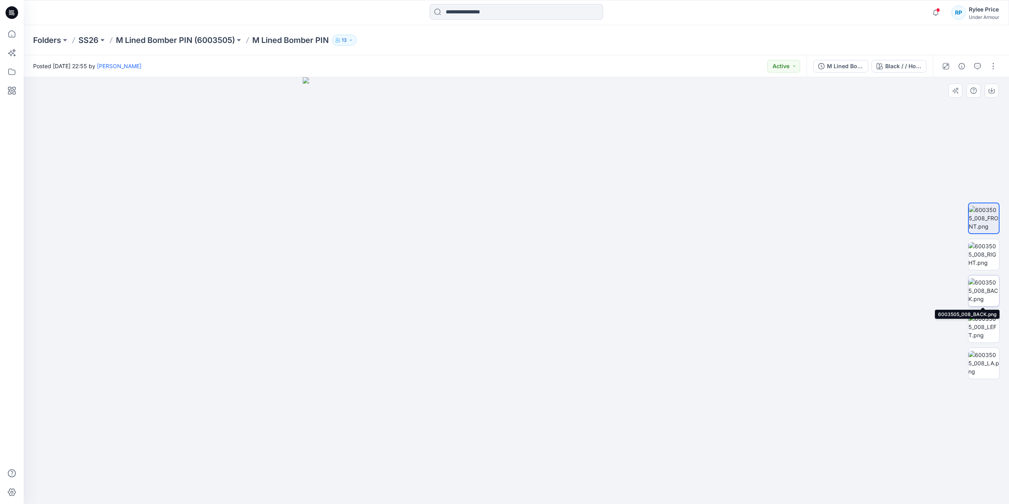
click at [988, 284] on img at bounding box center [984, 290] width 31 height 25
click at [988, 320] on img at bounding box center [984, 327] width 31 height 25
click at [990, 218] on img at bounding box center [984, 218] width 31 height 25
click at [550, 339] on img at bounding box center [516, 290] width 427 height 427
drag, startPoint x: 554, startPoint y: 457, endPoint x: 547, endPoint y: 182, distance: 275.3
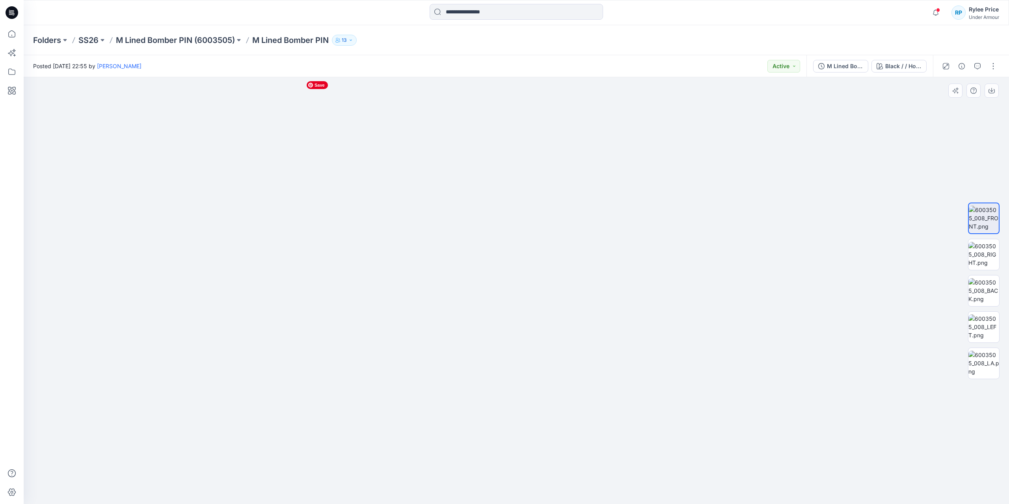
click at [547, 182] on img at bounding box center [506, 4] width 1044 height 1000
drag, startPoint x: 587, startPoint y: 240, endPoint x: 601, endPoint y: 253, distance: 19.0
click at [989, 294] on img at bounding box center [984, 290] width 31 height 25
click at [170, 257] on div at bounding box center [517, 290] width 986 height 427
click at [18, 35] on icon at bounding box center [11, 33] width 17 height 17
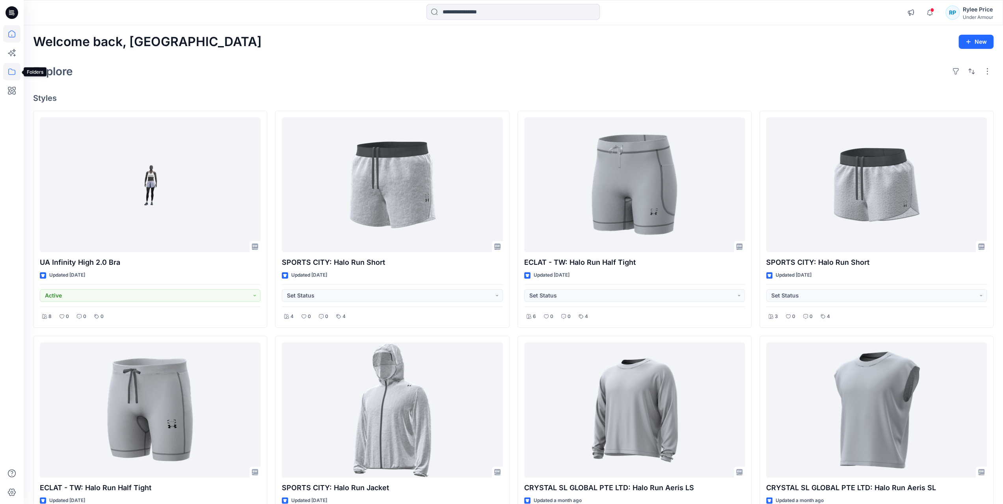
click at [7, 72] on icon at bounding box center [11, 71] width 17 height 17
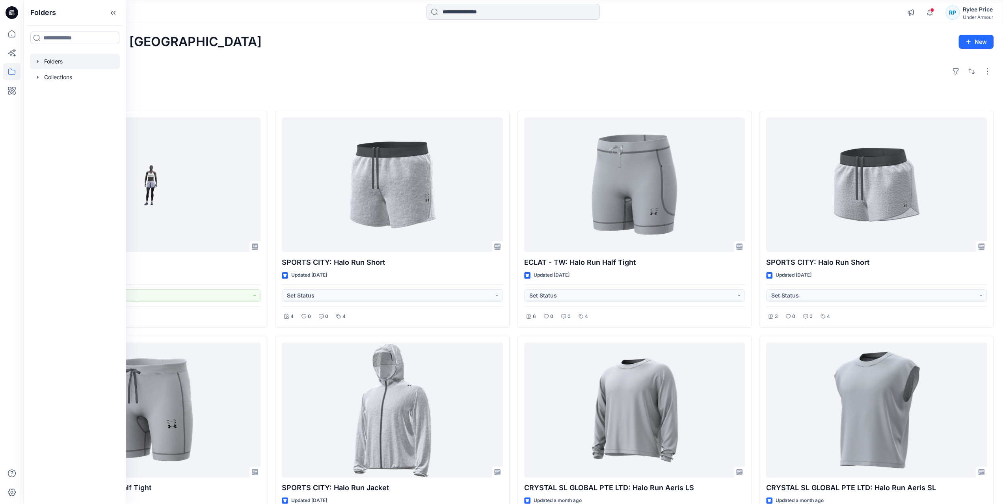
click at [60, 63] on div at bounding box center [75, 62] width 90 height 16
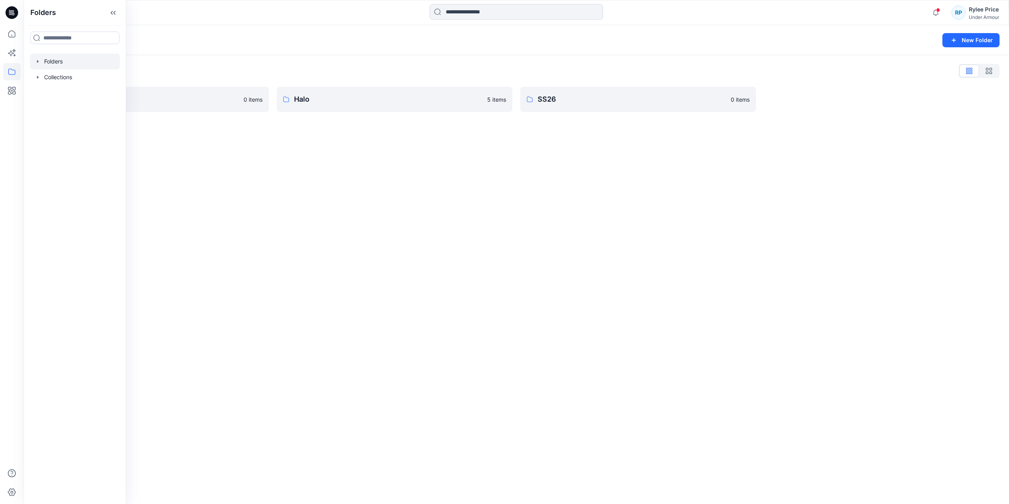
drag, startPoint x: 383, startPoint y: 169, endPoint x: 325, endPoint y: 166, distance: 58.0
click at [383, 169] on div "Folders New Folder Folders List FW26 0 items Halo 5 items SS26 0 items" at bounding box center [517, 264] width 986 height 479
click at [63, 104] on p "FW26" at bounding box center [149, 99] width 199 height 11
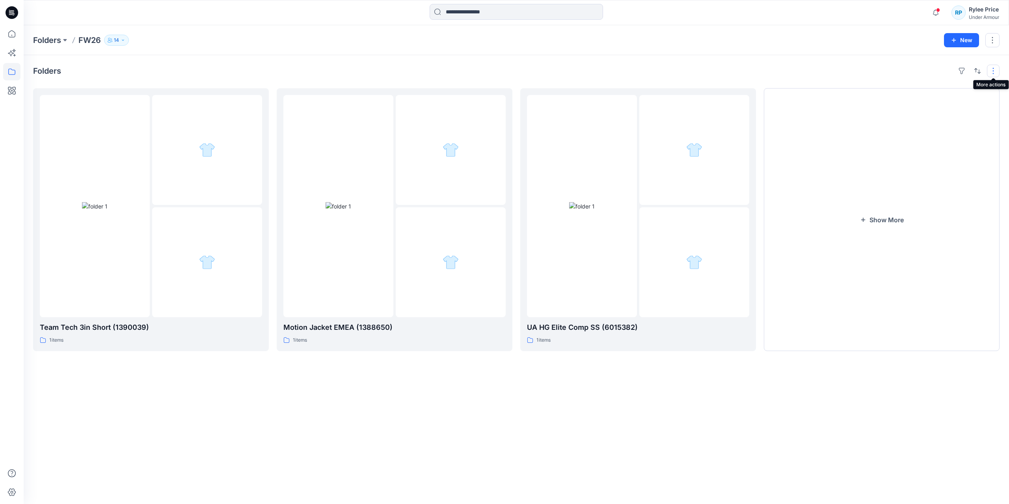
click at [995, 71] on button "button" at bounding box center [993, 71] width 13 height 13
click at [962, 86] on p "Layout" at bounding box center [960, 89] width 50 height 9
click at [885, 95] on p "Large Grid" at bounding box center [891, 97] width 39 height 9
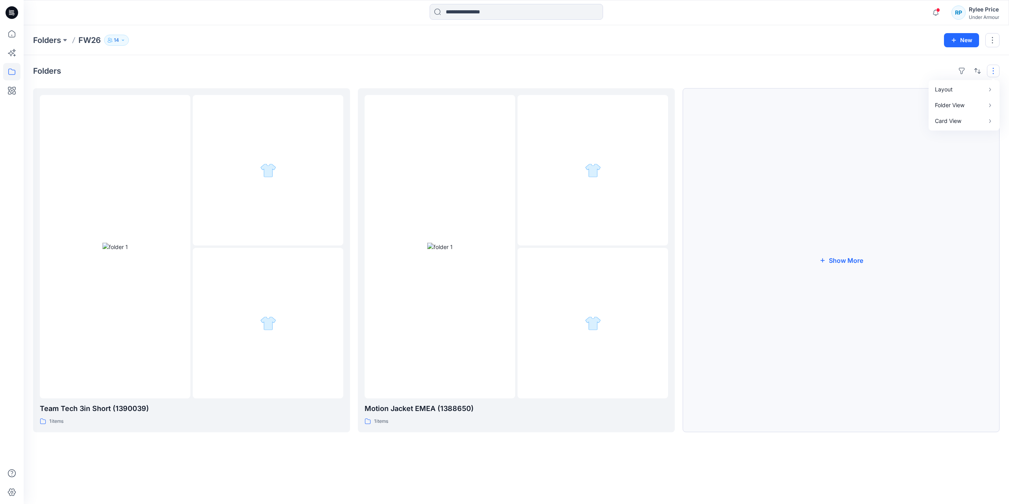
click at [815, 261] on button "Show More" at bounding box center [841, 260] width 317 height 344
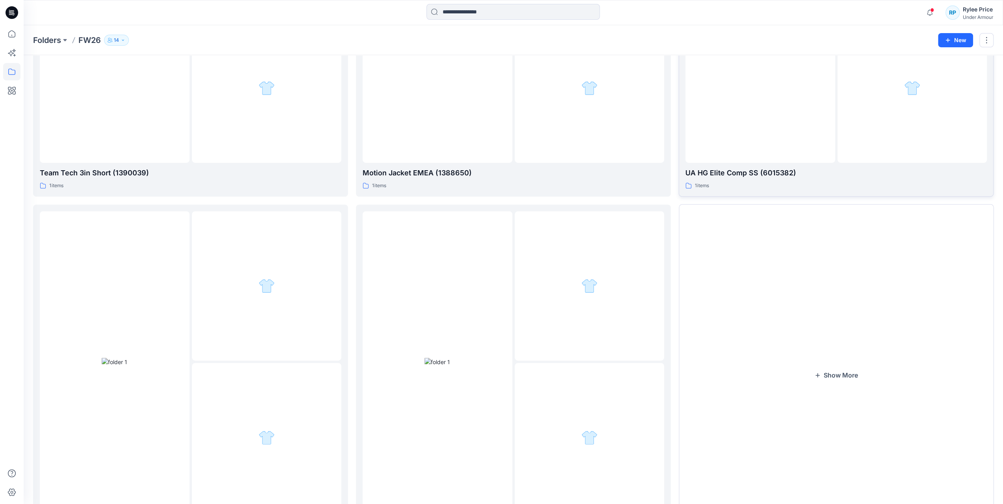
scroll to position [237, 0]
click at [771, 308] on button "Show More" at bounding box center [836, 373] width 315 height 342
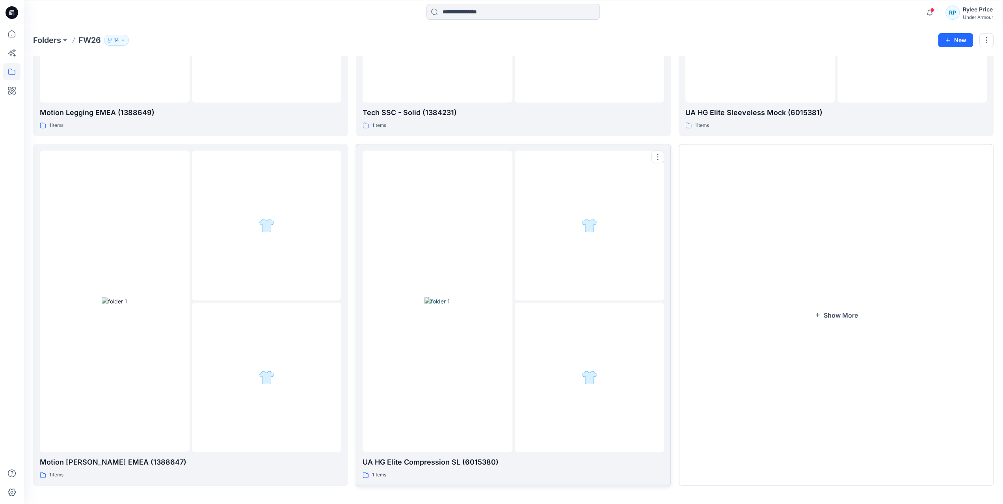
scroll to position [647, 0]
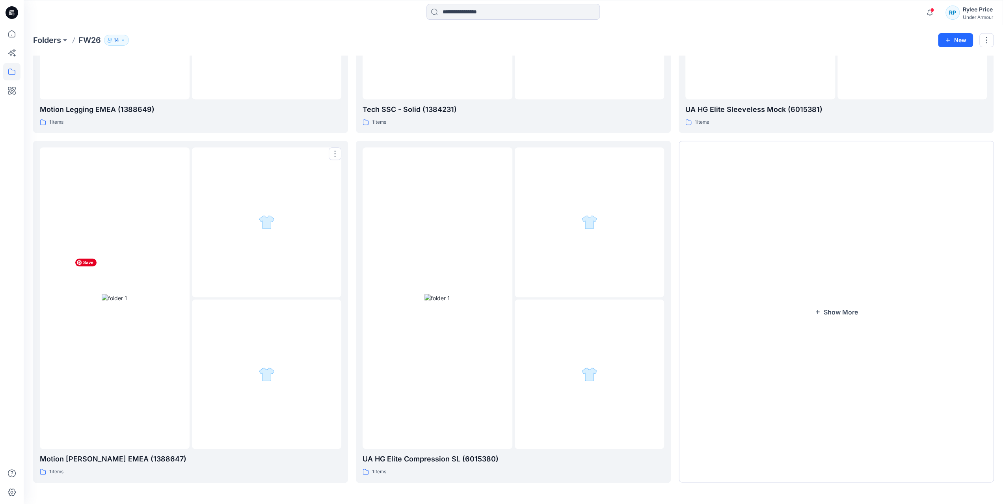
click at [102, 302] on img at bounding box center [115, 298] width 26 height 8
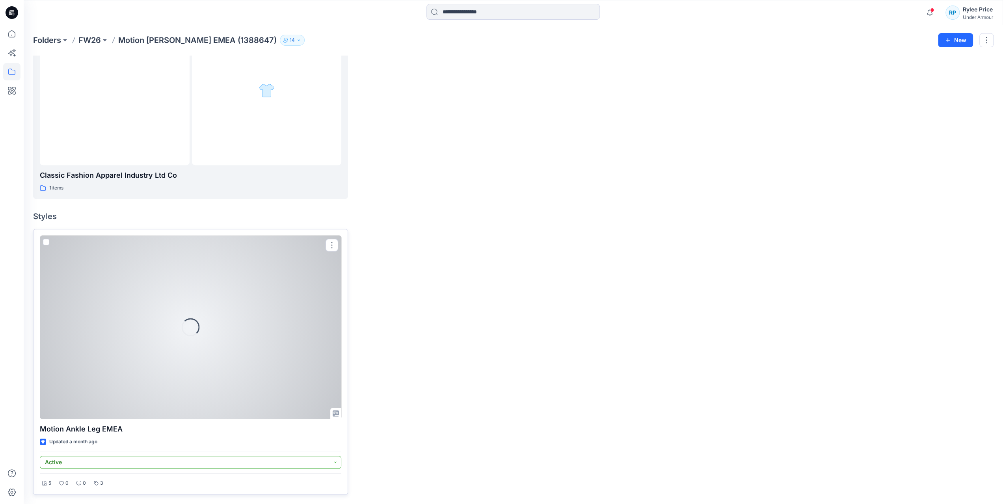
scroll to position [231, 0]
click at [277, 343] on div at bounding box center [191, 329] width 302 height 184
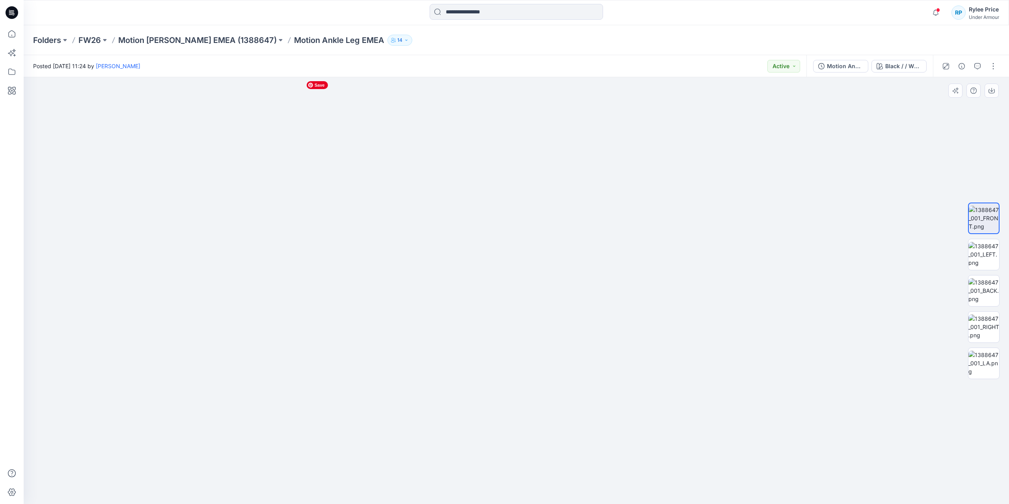
click at [539, 213] on img at bounding box center [516, 276] width 489 height 458
drag, startPoint x: 557, startPoint y: 227, endPoint x: 587, endPoint y: 160, distance: 73.4
click at [587, 160] on img at bounding box center [516, 266] width 489 height 478
click at [979, 251] on img at bounding box center [984, 254] width 31 height 25
click at [990, 371] on img at bounding box center [984, 363] width 31 height 25
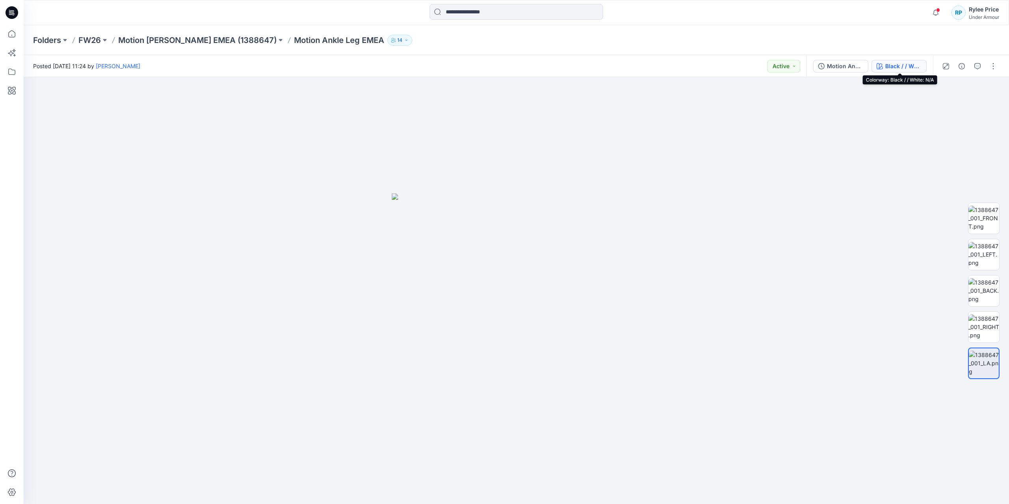
click at [926, 65] on button "Black / / White: N/A" at bounding box center [899, 66] width 55 height 13
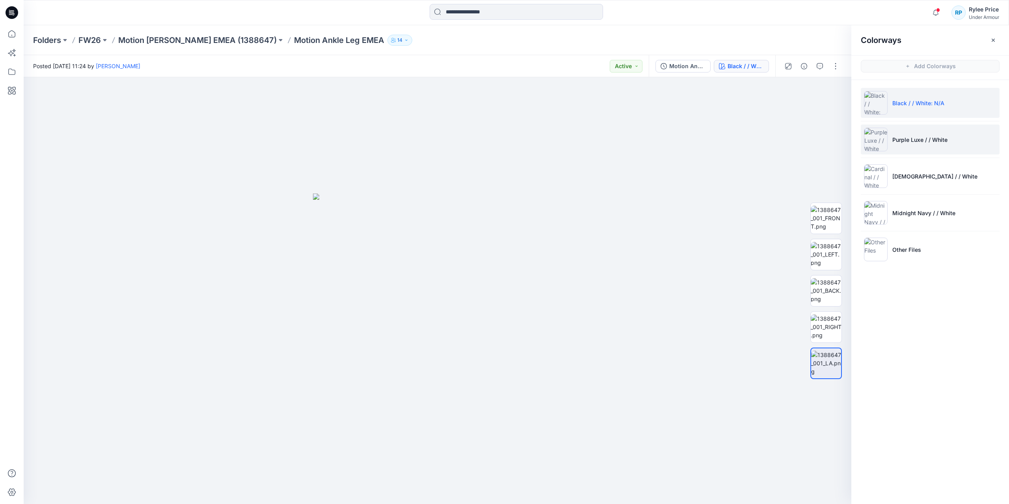
click at [917, 134] on li "Purple Luxe / / White" at bounding box center [930, 140] width 139 height 30
click at [910, 109] on li "Black / / White: N/A" at bounding box center [930, 103] width 139 height 30
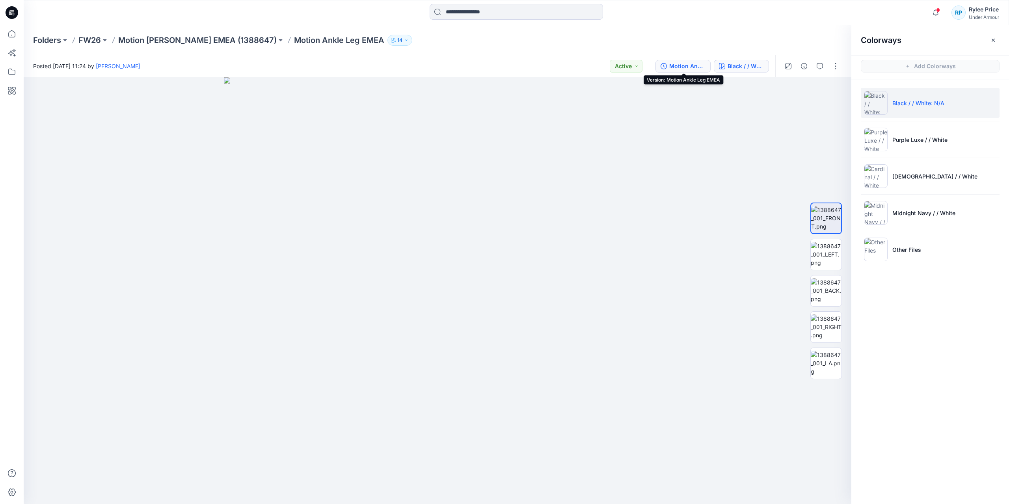
click at [677, 69] on div "Motion Ankle Leg EMEA" at bounding box center [687, 66] width 36 height 9
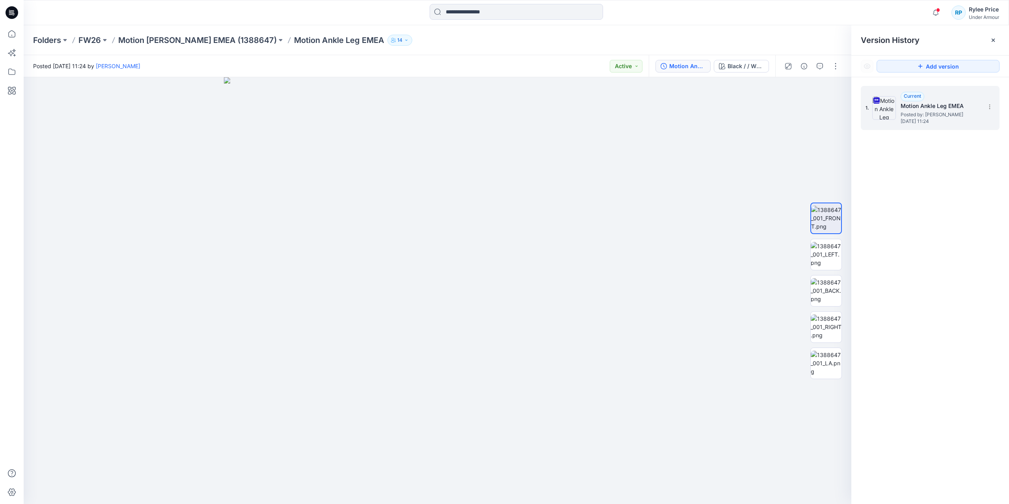
click at [939, 111] on span "Posted by: [PERSON_NAME]" at bounding box center [940, 115] width 79 height 8
click at [102, 41] on button at bounding box center [105, 40] width 8 height 11
click at [36, 40] on p "Folders" at bounding box center [47, 40] width 28 height 11
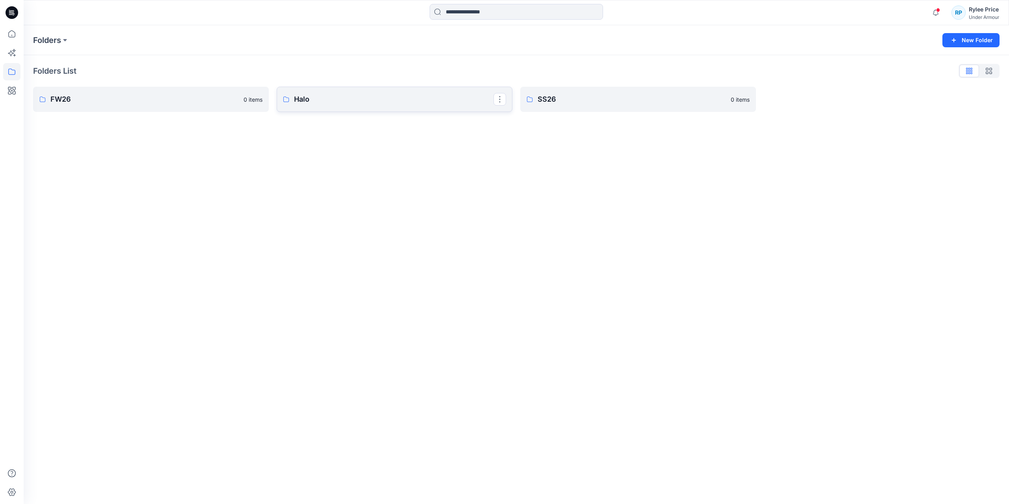
click at [490, 103] on p "Halo" at bounding box center [393, 99] width 199 height 11
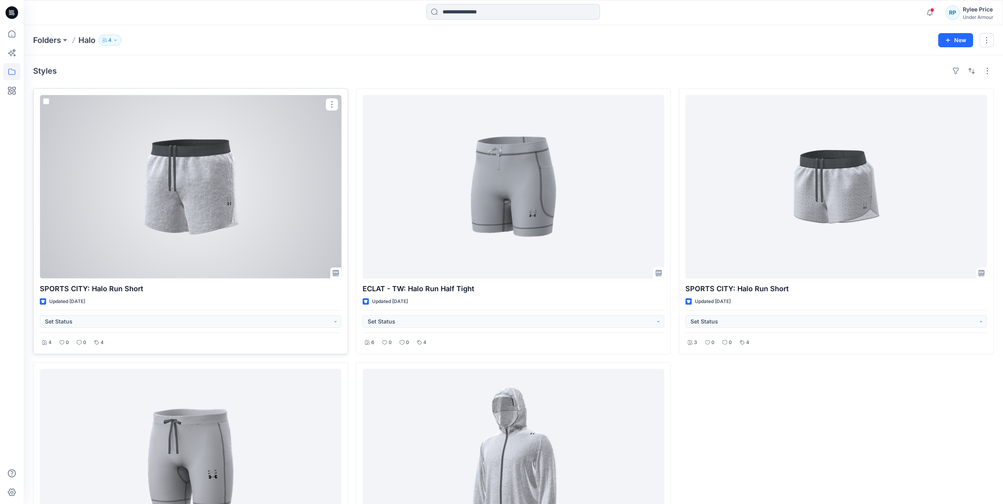
click at [176, 210] on div at bounding box center [191, 187] width 302 height 184
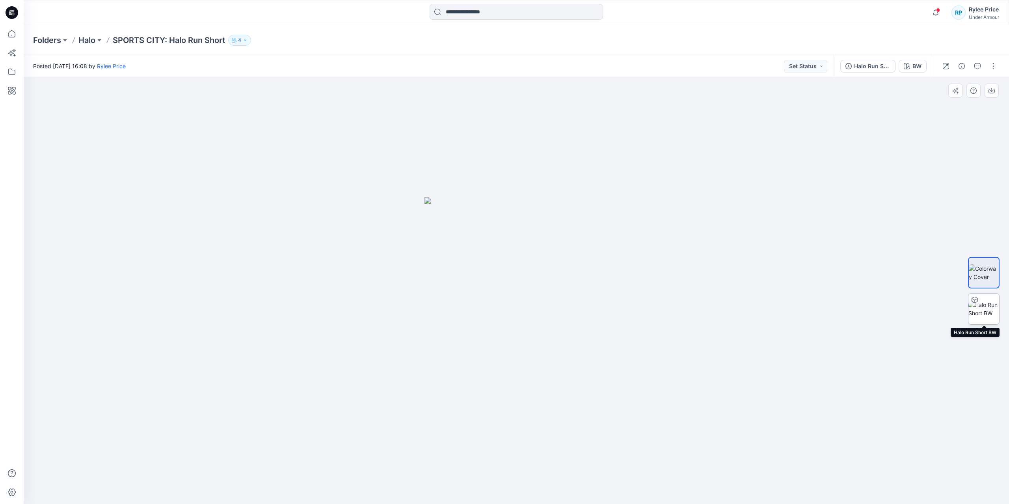
click at [986, 308] on img at bounding box center [984, 309] width 31 height 17
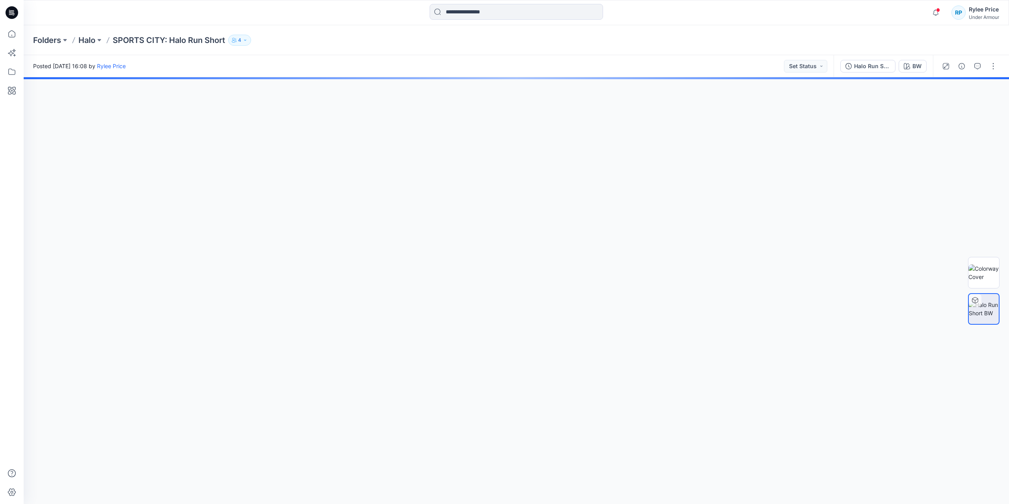
click at [982, 312] on img at bounding box center [984, 309] width 30 height 17
click at [589, 289] on div at bounding box center [517, 290] width 986 height 427
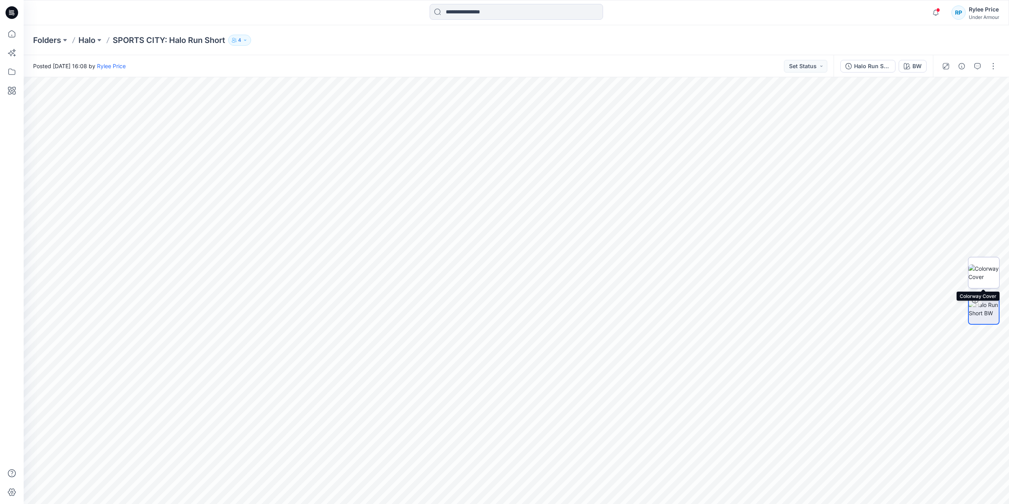
click at [983, 268] on img at bounding box center [984, 273] width 31 height 17
click at [911, 66] on button "BW" at bounding box center [913, 66] width 28 height 13
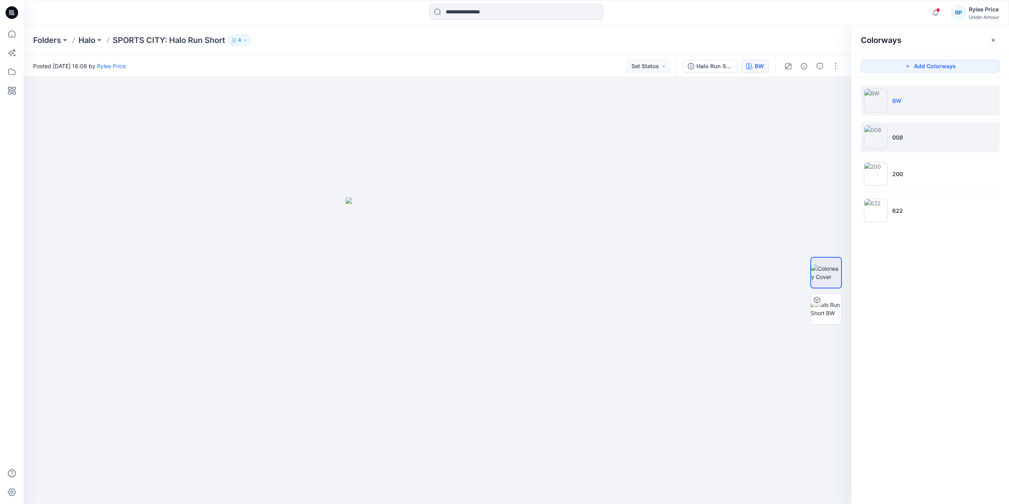
click at [908, 138] on li "008" at bounding box center [930, 137] width 139 height 30
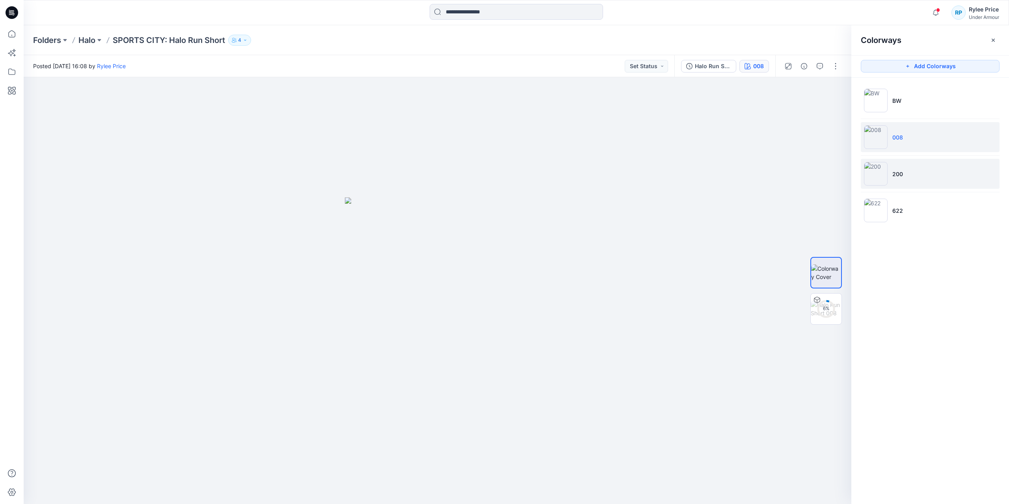
click at [908, 169] on li "200" at bounding box center [930, 174] width 139 height 30
click at [822, 312] on div "1 %" at bounding box center [826, 309] width 19 height 7
click at [821, 95] on icon "button" at bounding box center [820, 94] width 6 height 6
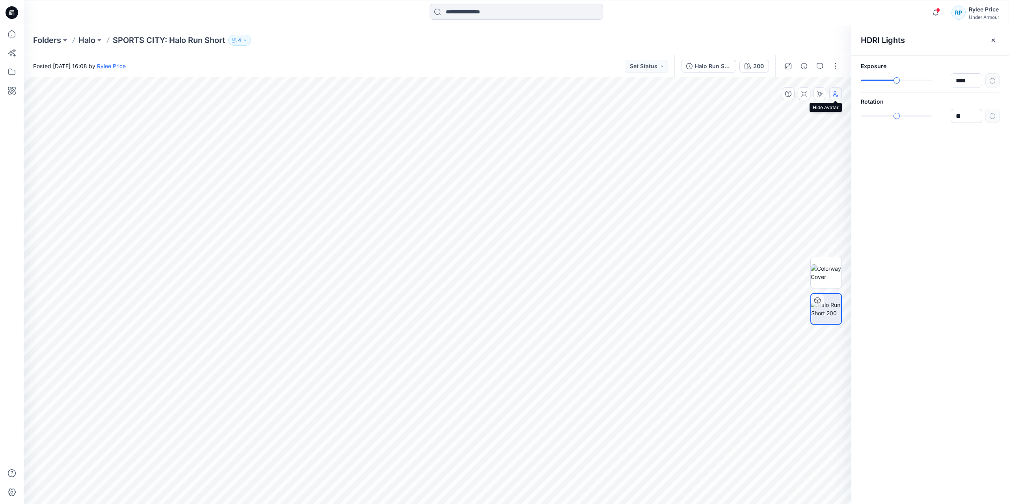
click at [835, 93] on icon "button" at bounding box center [835, 94] width 5 height 6
click at [752, 63] on button "200" at bounding box center [755, 66] width 30 height 13
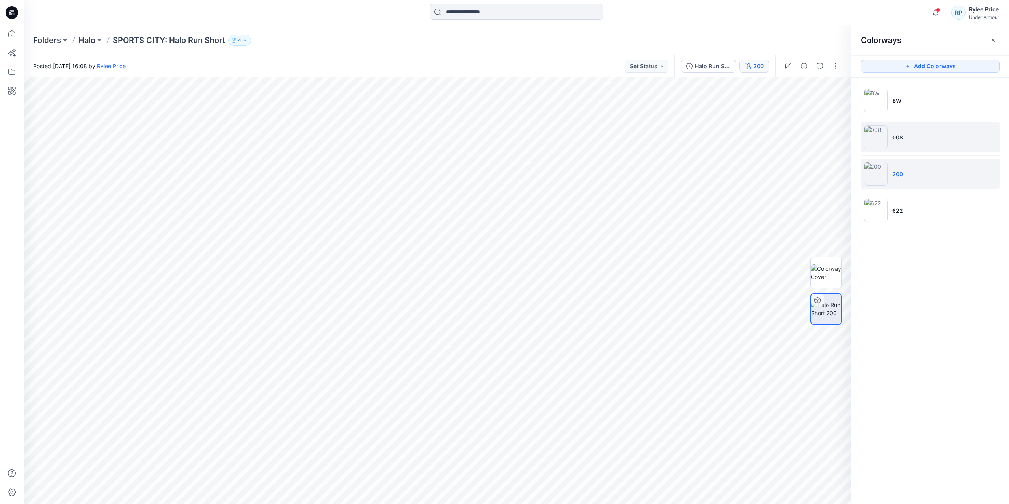
click at [908, 146] on li "008" at bounding box center [930, 137] width 139 height 30
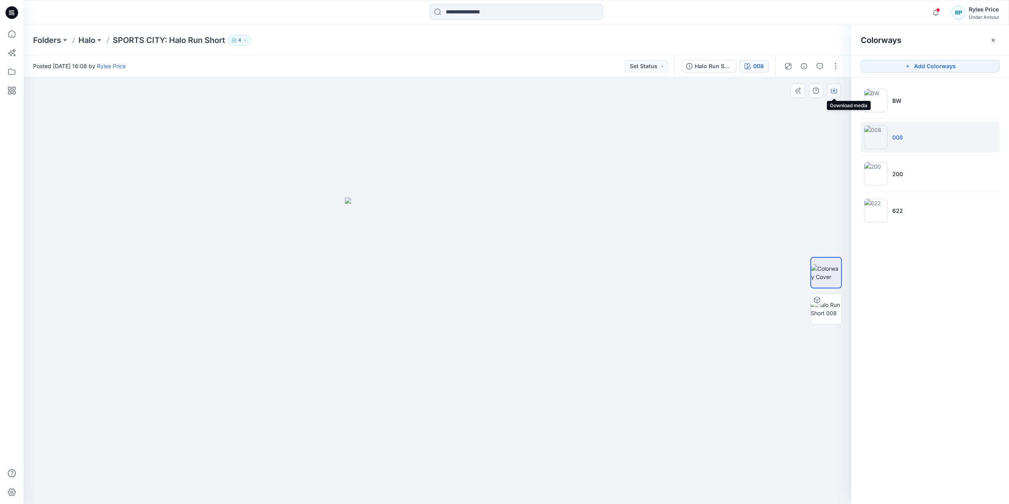
click at [833, 93] on icon "button" at bounding box center [834, 91] width 6 height 4
click at [13, 35] on icon at bounding box center [11, 33] width 17 height 17
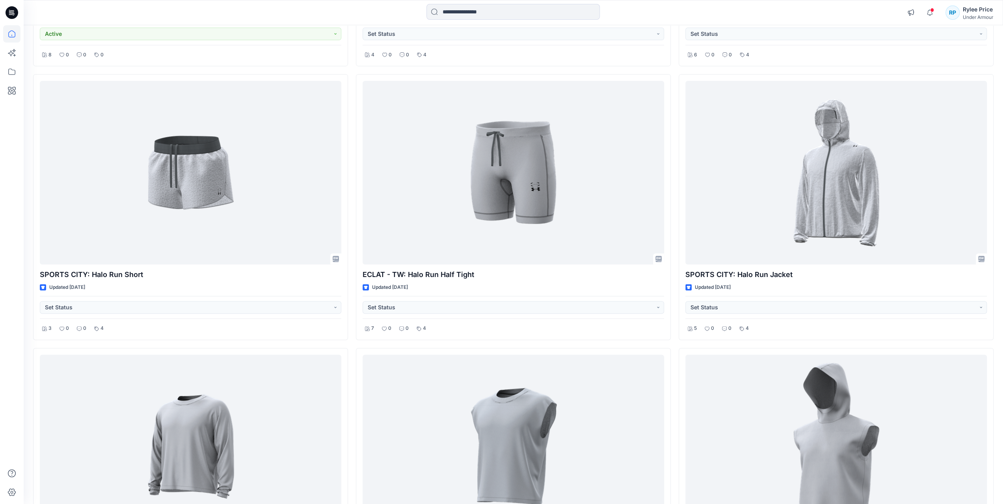
scroll to position [276, 0]
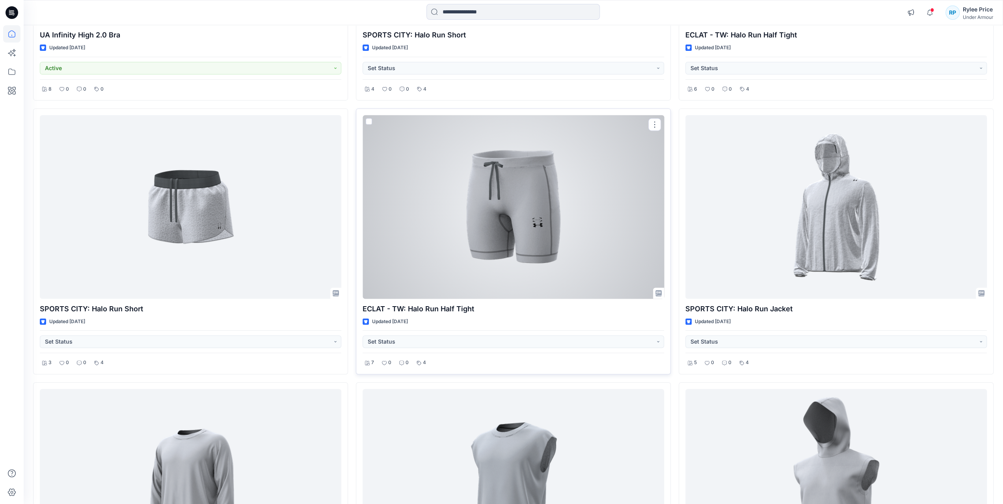
click at [546, 215] on div at bounding box center [514, 207] width 302 height 184
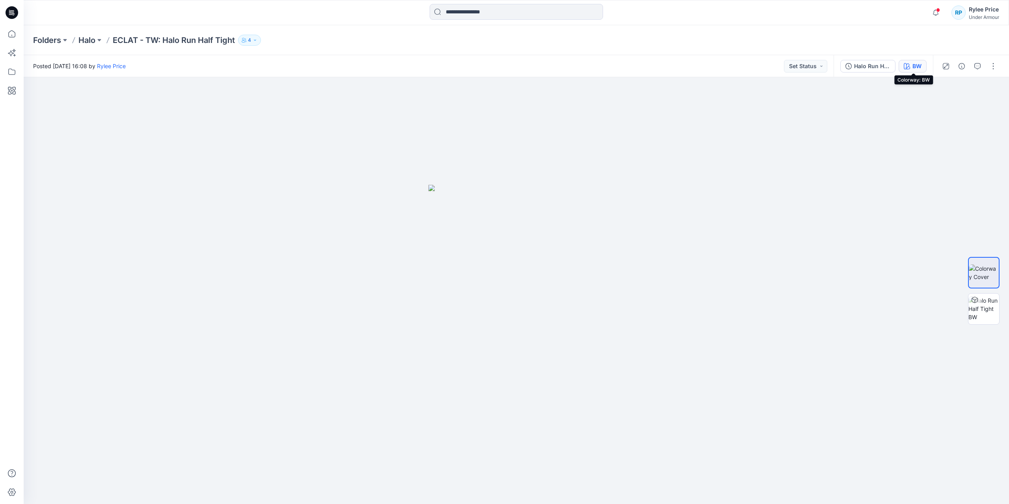
click at [914, 64] on div "BW" at bounding box center [917, 66] width 9 height 9
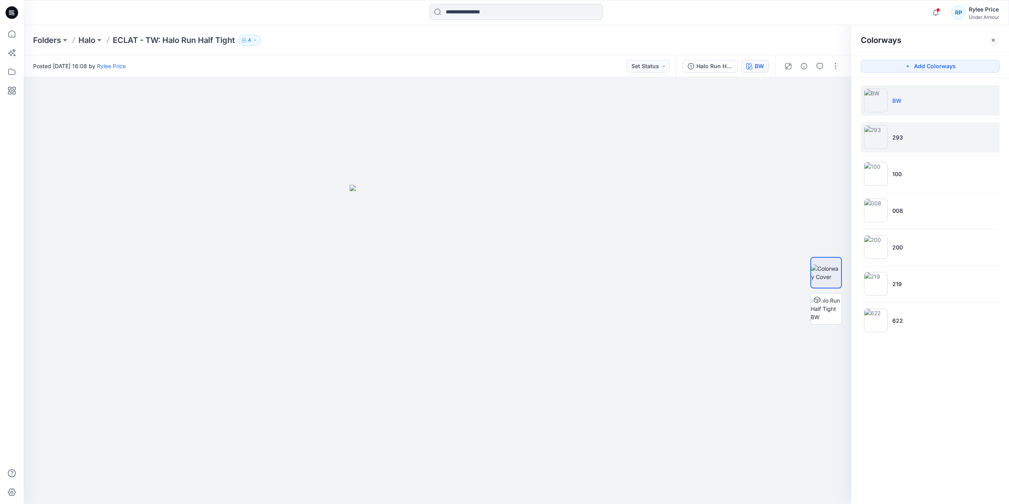
click at [876, 143] on img at bounding box center [876, 137] width 24 height 24
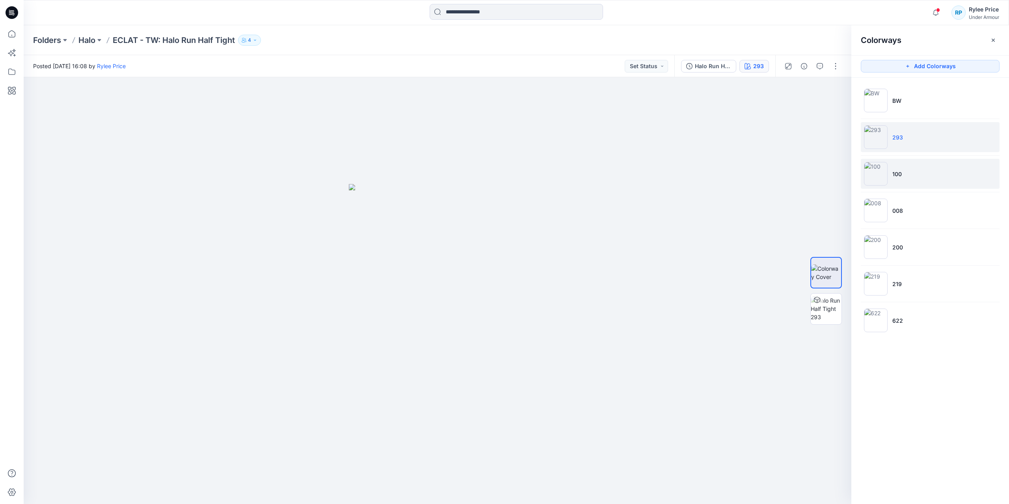
click at [878, 170] on img at bounding box center [876, 174] width 24 height 24
drag, startPoint x: 878, startPoint y: 211, endPoint x: 880, endPoint y: 219, distance: 8.8
click at [878, 210] on img at bounding box center [876, 211] width 24 height 24
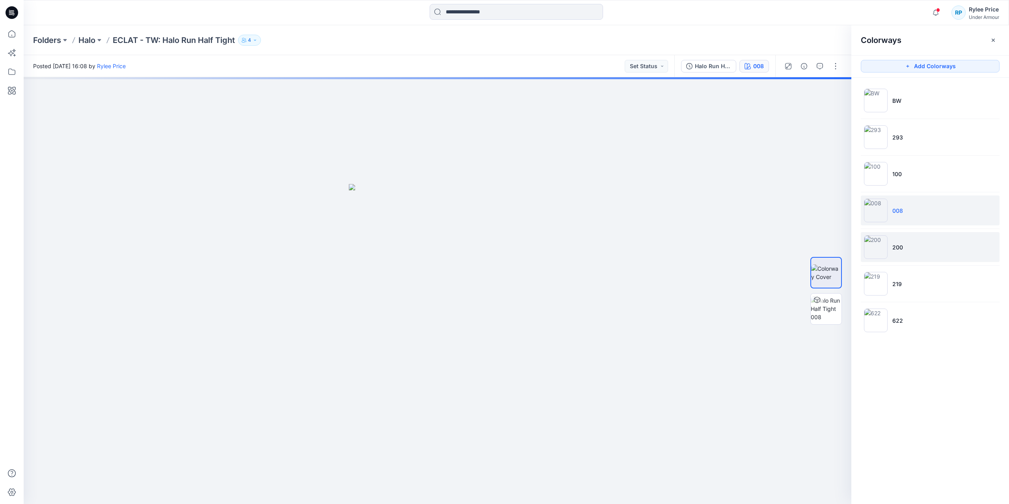
click at [878, 248] on img at bounding box center [876, 247] width 24 height 24
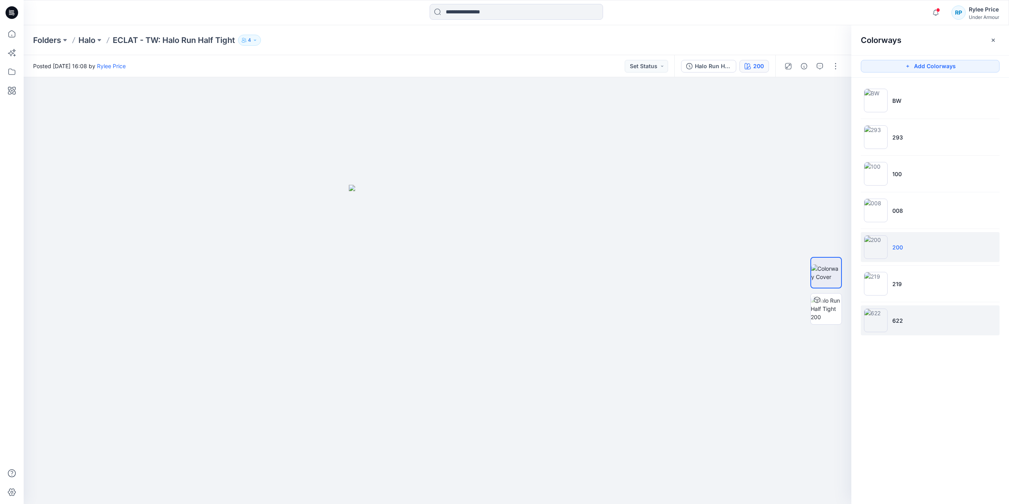
click at [903, 322] on p "622" at bounding box center [898, 321] width 11 height 8
click at [10, 56] on icon at bounding box center [11, 52] width 17 height 17
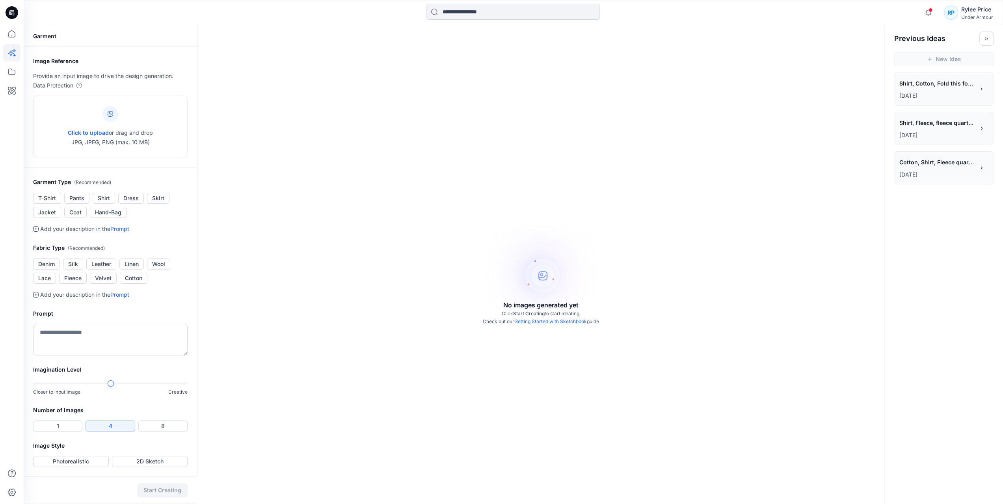
click at [917, 96] on p "[DATE]" at bounding box center [938, 95] width 76 height 9
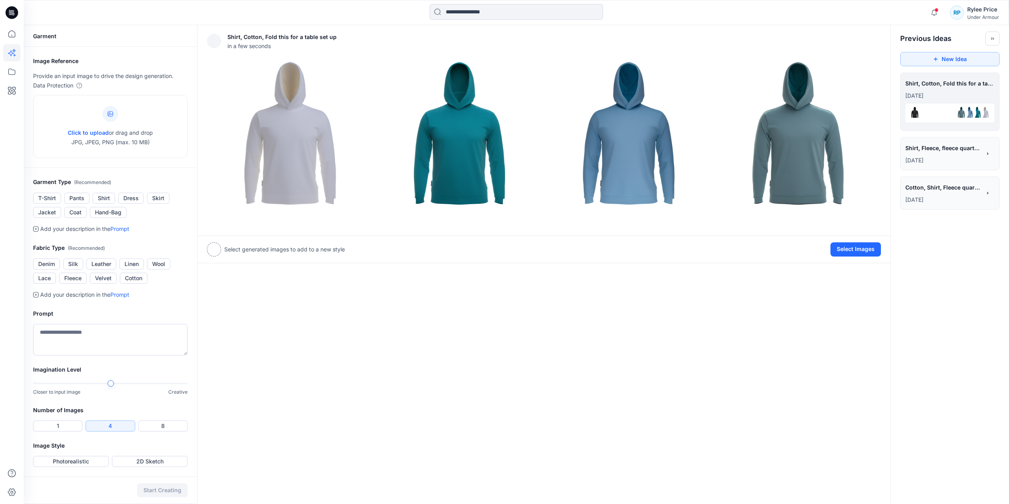
click at [949, 149] on span "Shirt, Fleece, fleece quarter zip womens sweatshirt, oversized, thick material,…" at bounding box center [943, 147] width 75 height 11
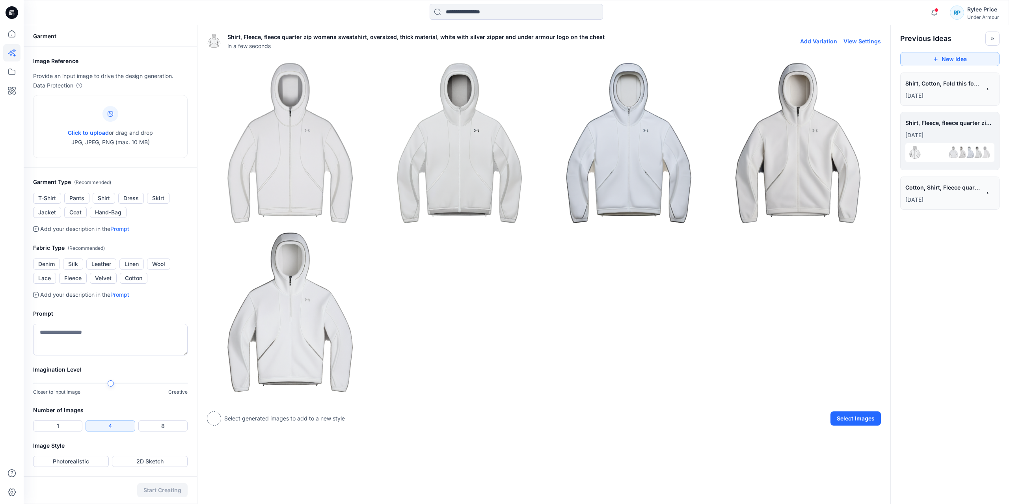
click at [214, 40] on img at bounding box center [214, 41] width 14 height 14
click at [597, 177] on img at bounding box center [629, 143] width 166 height 166
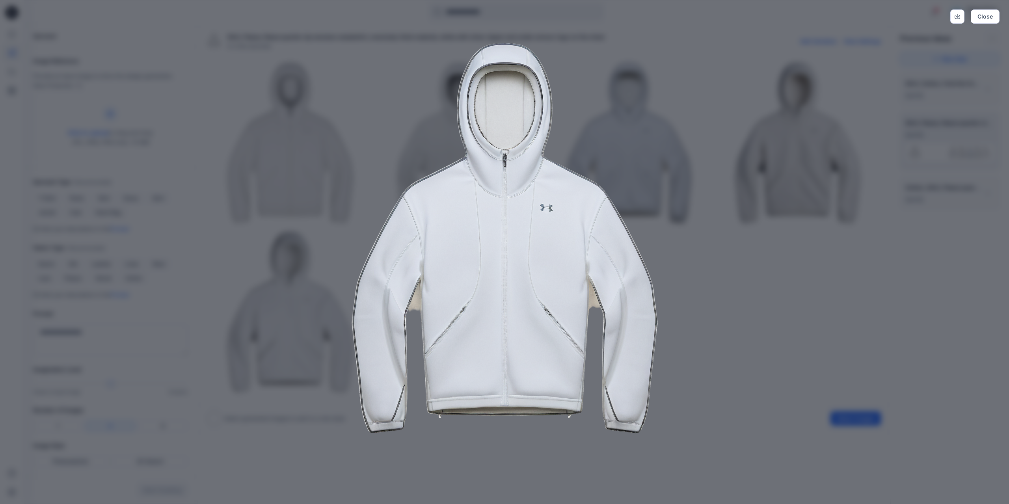
click at [300, 199] on div "Close" at bounding box center [504, 252] width 1009 height 504
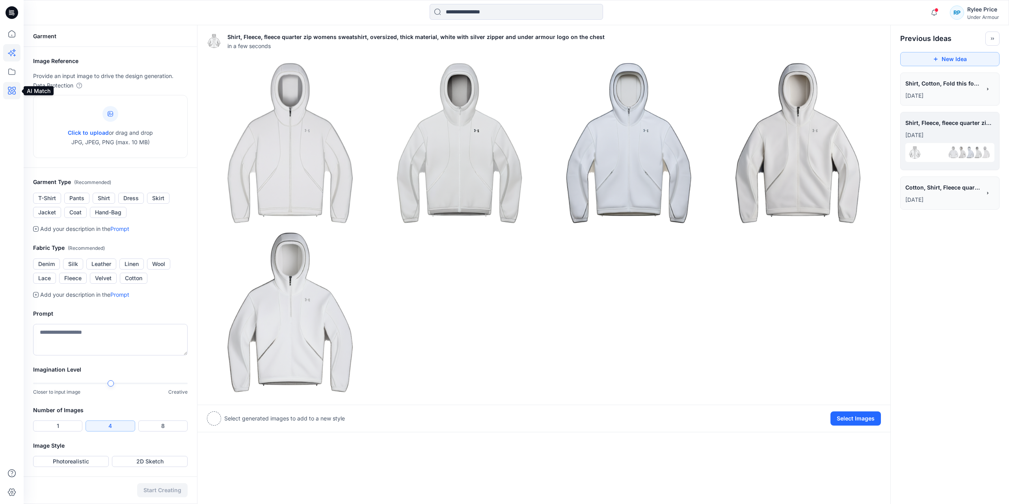
click at [12, 94] on icon at bounding box center [11, 90] width 17 height 17
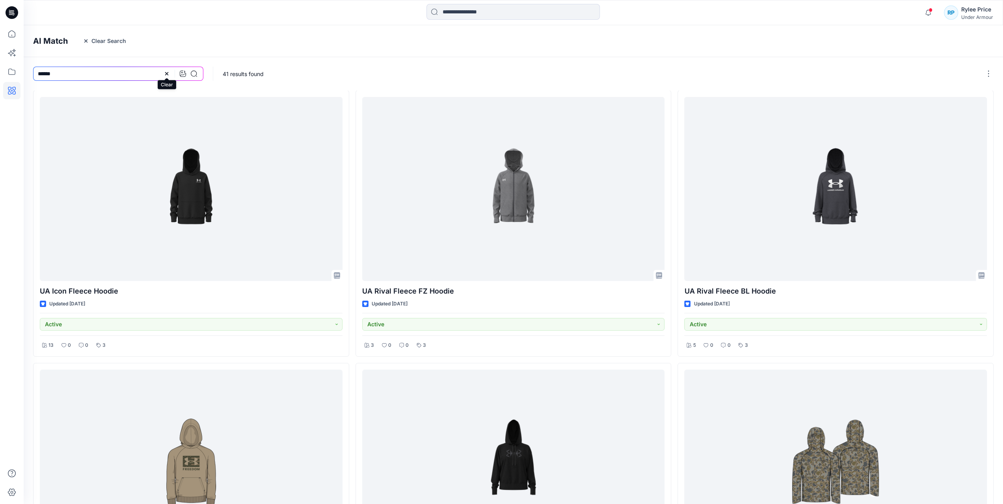
click at [166, 74] on icon at bounding box center [167, 74] width 6 height 6
click at [196, 74] on icon at bounding box center [194, 74] width 6 height 6
click at [182, 73] on icon at bounding box center [183, 74] width 6 height 6
click at [107, 116] on button "Click to upload" at bounding box center [95, 118] width 41 height 9
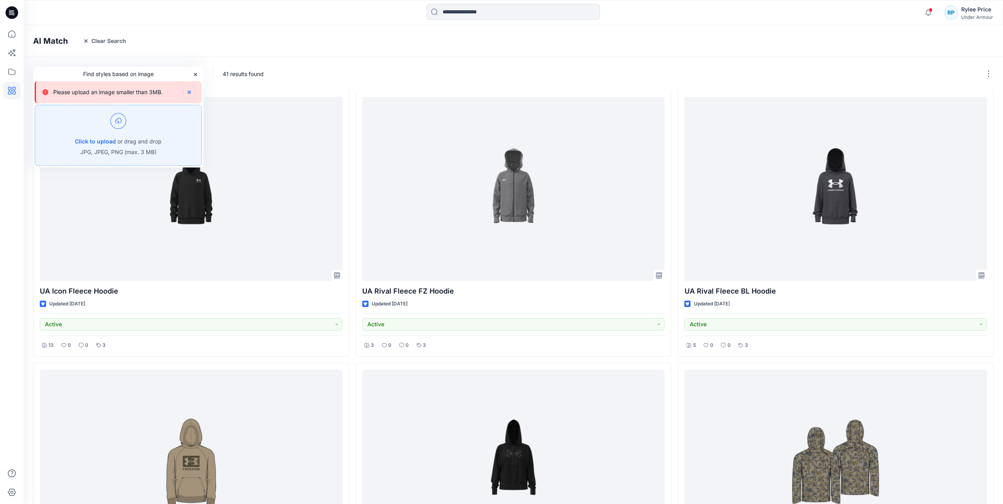
click at [192, 95] on button "button" at bounding box center [189, 92] width 13 height 13
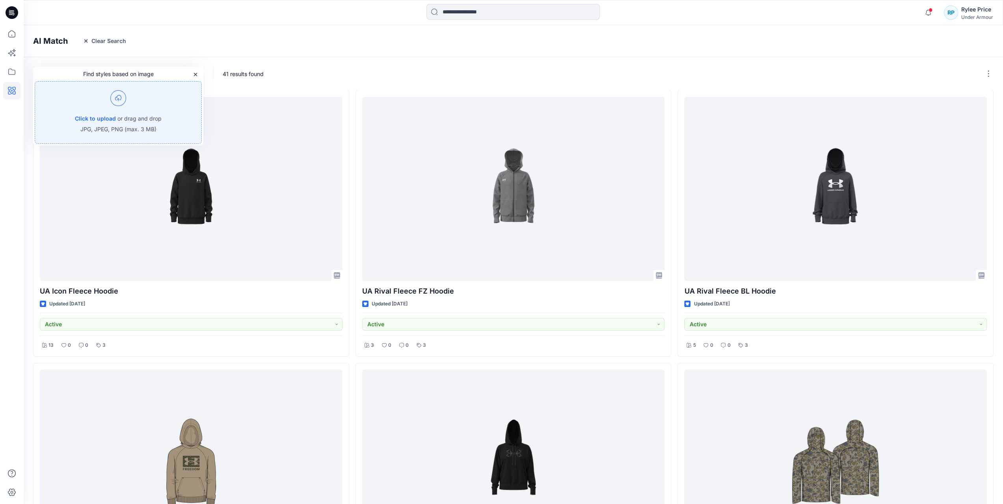
click at [119, 101] on img at bounding box center [118, 98] width 16 height 16
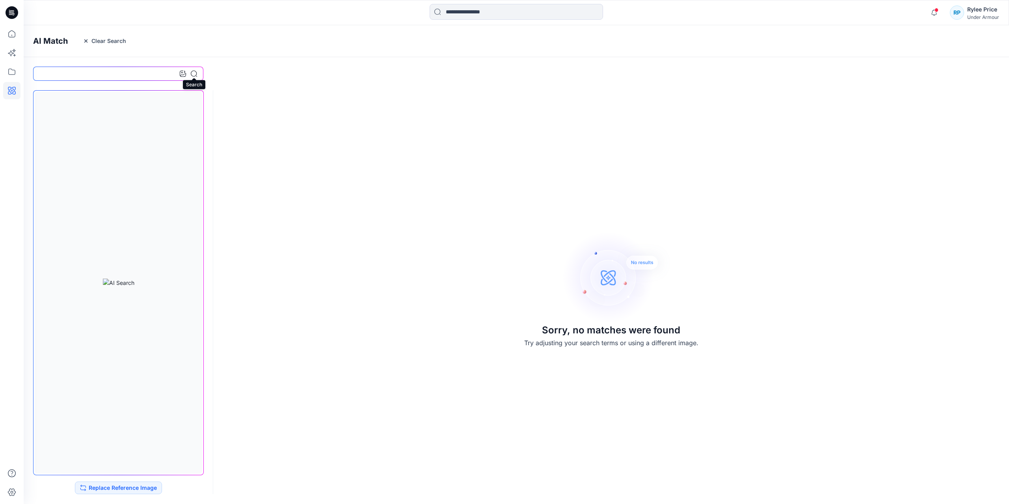
click at [192, 73] on icon at bounding box center [194, 74] width 6 height 6
click at [161, 76] on input at bounding box center [118, 74] width 170 height 14
type input "******"
click at [116, 487] on button "Replace Reference Image" at bounding box center [118, 488] width 87 height 13
click at [167, 77] on div at bounding box center [181, 74] width 34 height 14
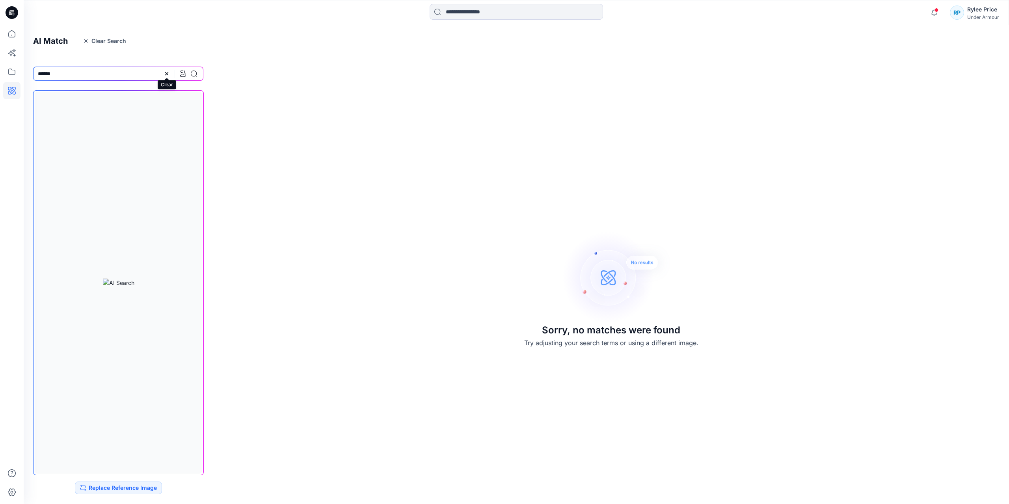
click at [167, 74] on icon at bounding box center [166, 73] width 3 height 3
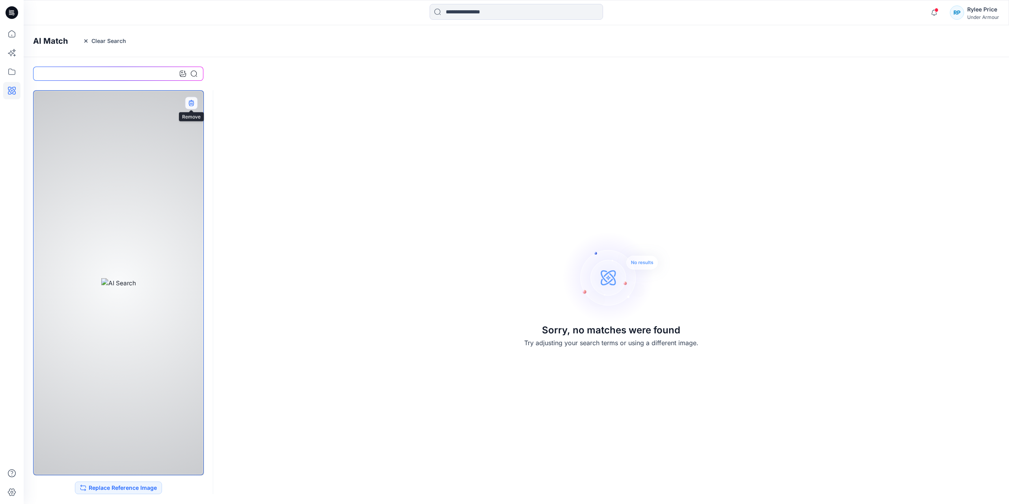
click at [192, 104] on icon "button" at bounding box center [190, 102] width 5 height 5
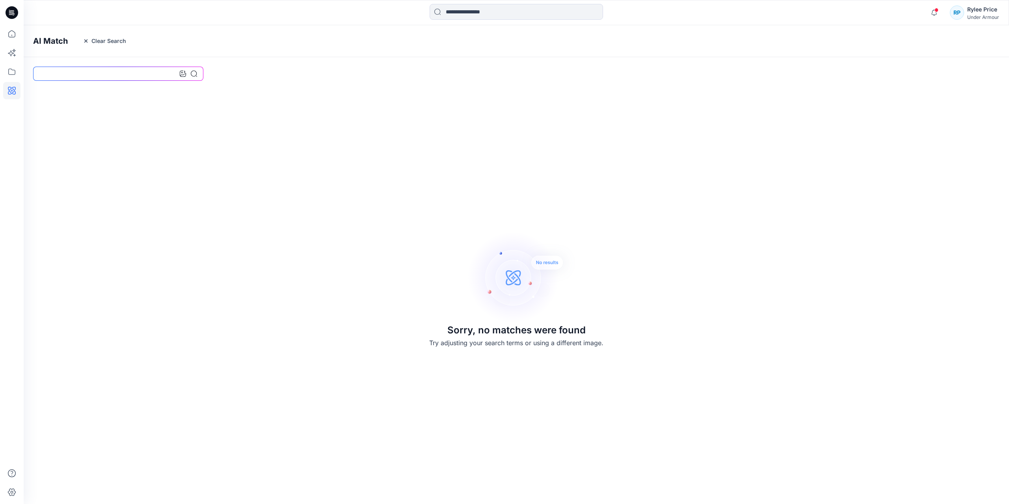
click at [108, 77] on input at bounding box center [118, 74] width 170 height 14
type input "******"
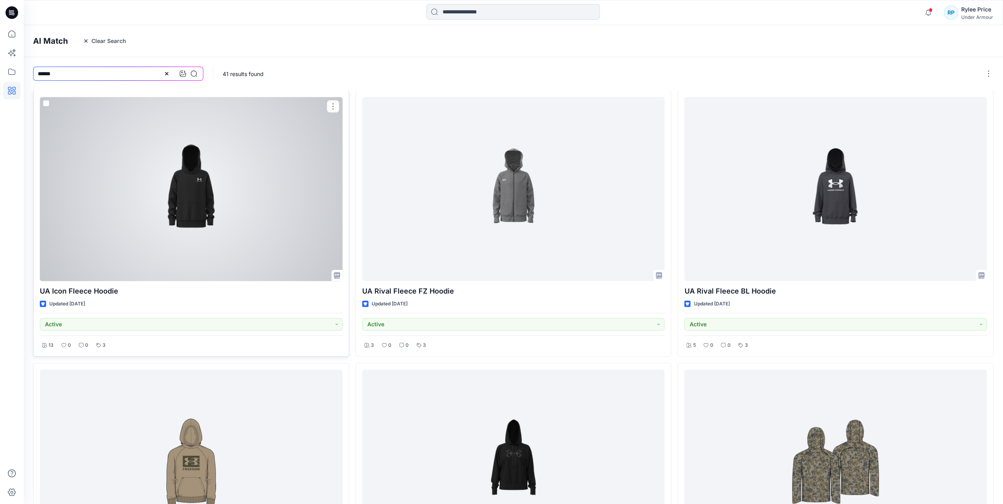
click at [207, 159] on div at bounding box center [191, 189] width 303 height 184
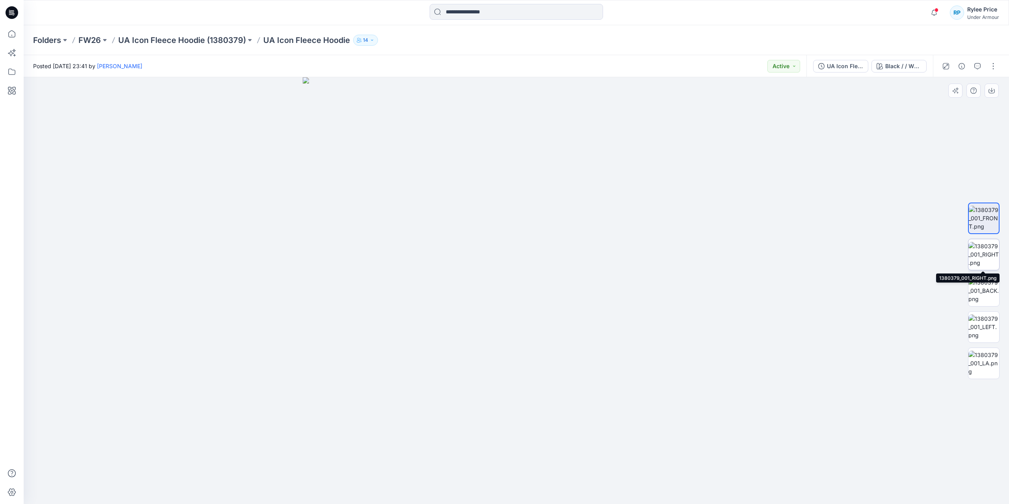
click at [981, 249] on img at bounding box center [984, 254] width 31 height 25
click at [990, 287] on img at bounding box center [984, 290] width 31 height 25
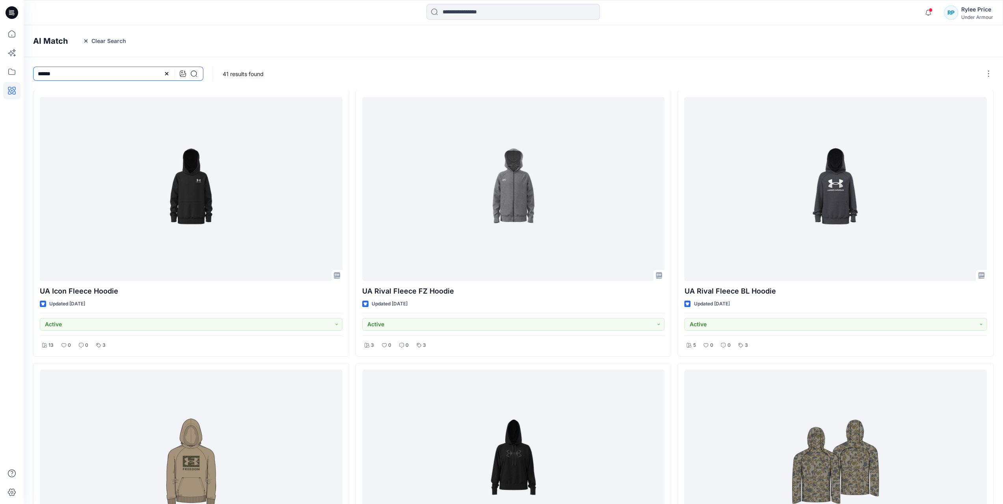
click at [59, 78] on input "******" at bounding box center [118, 74] width 170 height 14
click at [60, 78] on input "******" at bounding box center [118, 74] width 170 height 14
type input "**********"
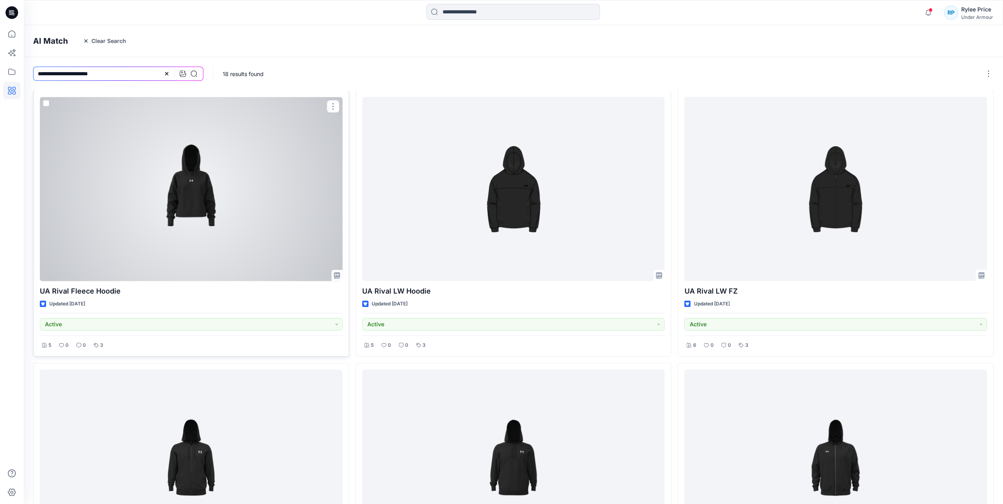
click at [210, 207] on div at bounding box center [191, 189] width 303 height 184
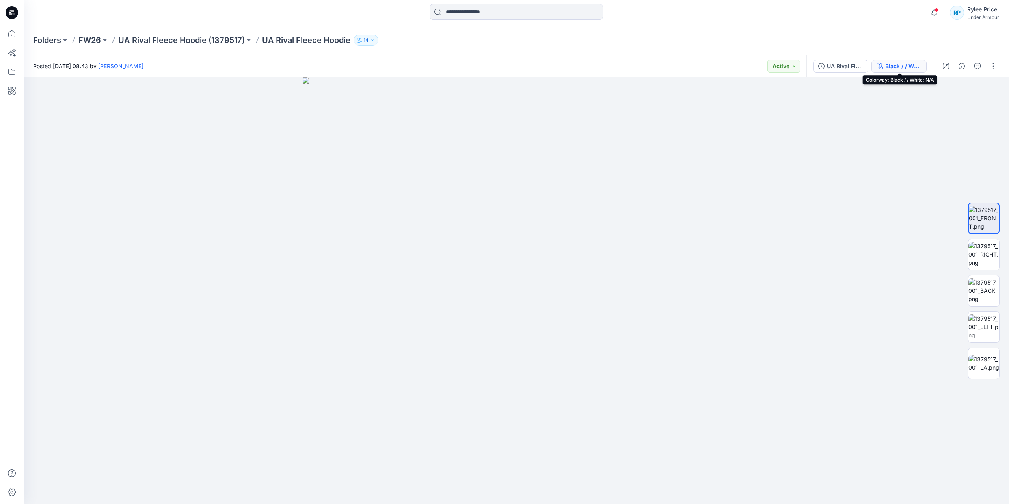
click at [894, 72] on button "Black / / White: N/A" at bounding box center [899, 66] width 55 height 13
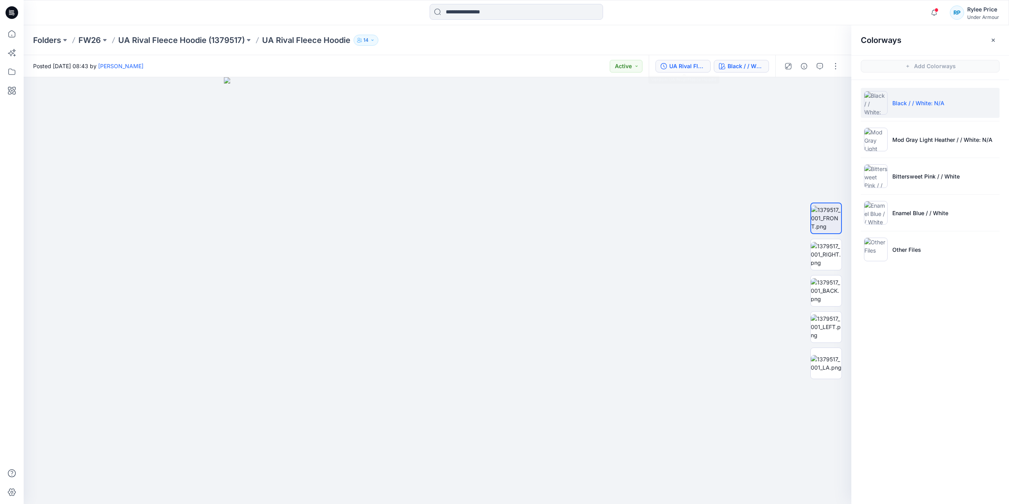
click at [687, 68] on div "UA Rival Fleece Hoodie" at bounding box center [687, 66] width 36 height 9
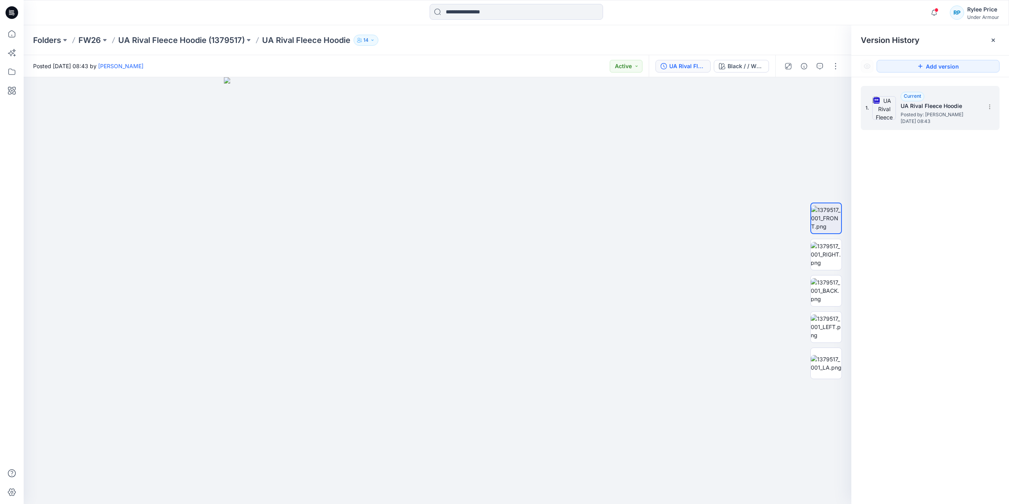
click at [915, 122] on span "[DATE] 08:43" at bounding box center [940, 122] width 79 height 6
click at [807, 69] on button "button" at bounding box center [804, 66] width 13 height 13
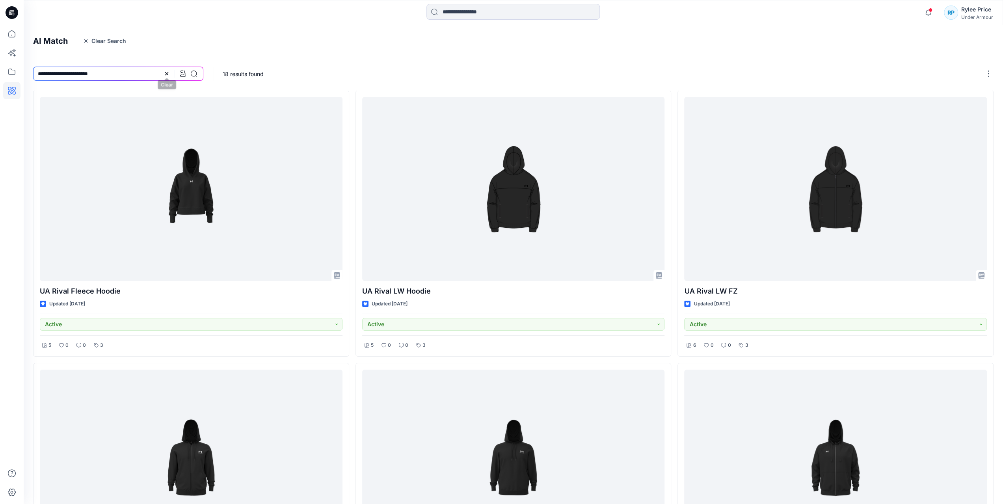
click at [164, 76] on icon at bounding box center [167, 74] width 6 height 6
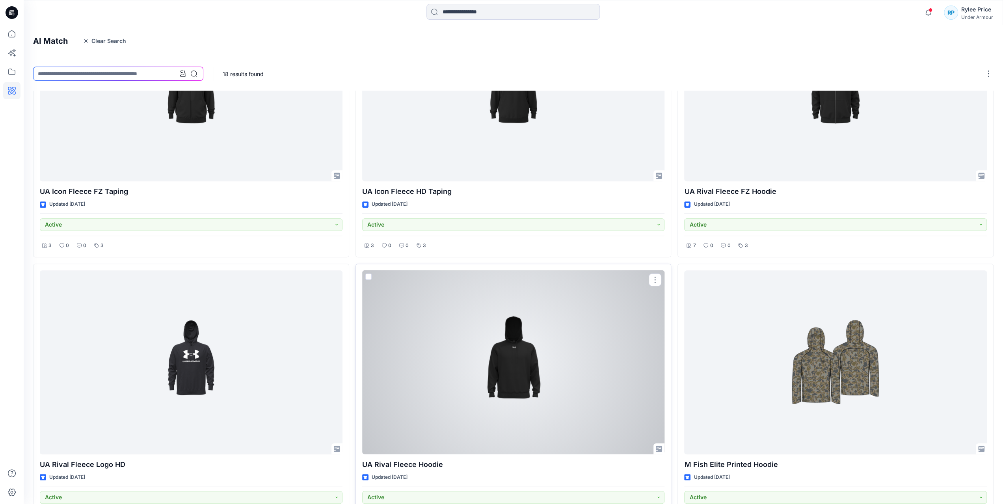
scroll to position [434, 0]
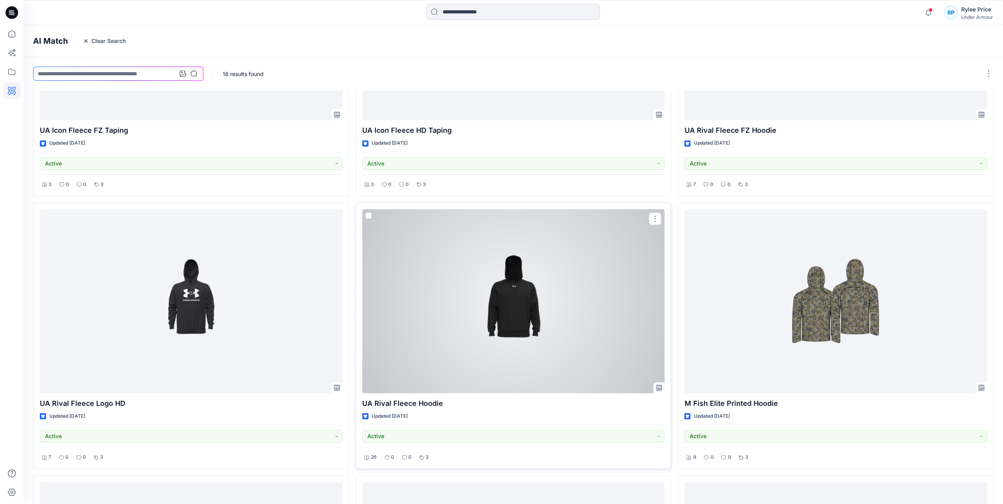
click at [527, 310] on div at bounding box center [513, 301] width 303 height 184
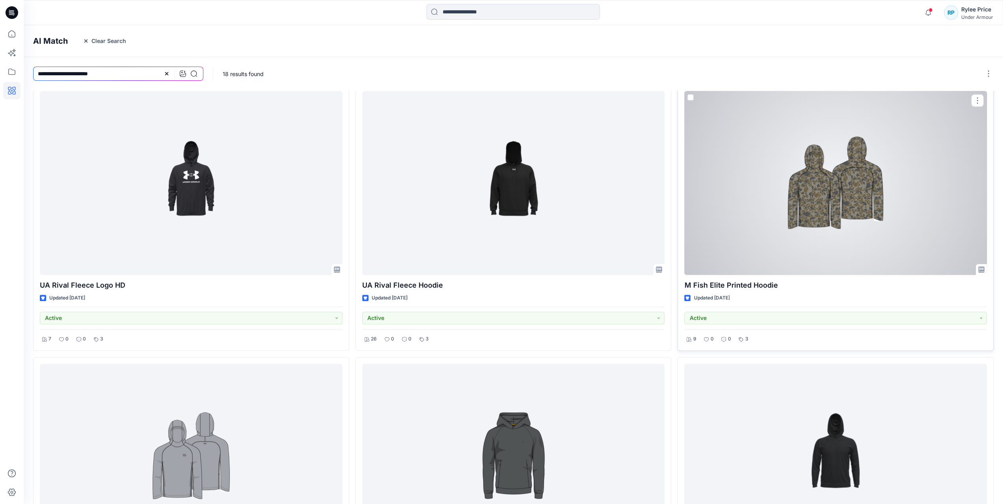
scroll to position [701, 0]
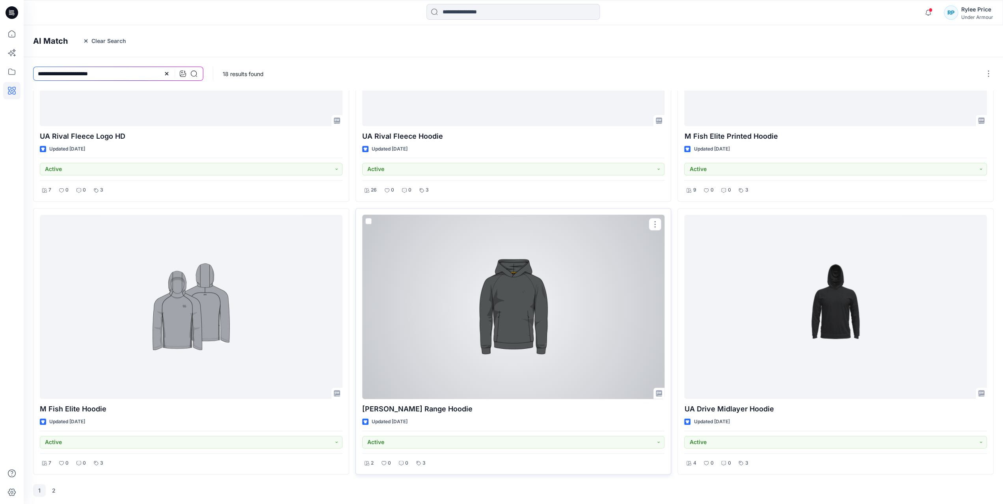
click at [528, 338] on div at bounding box center [513, 307] width 303 height 184
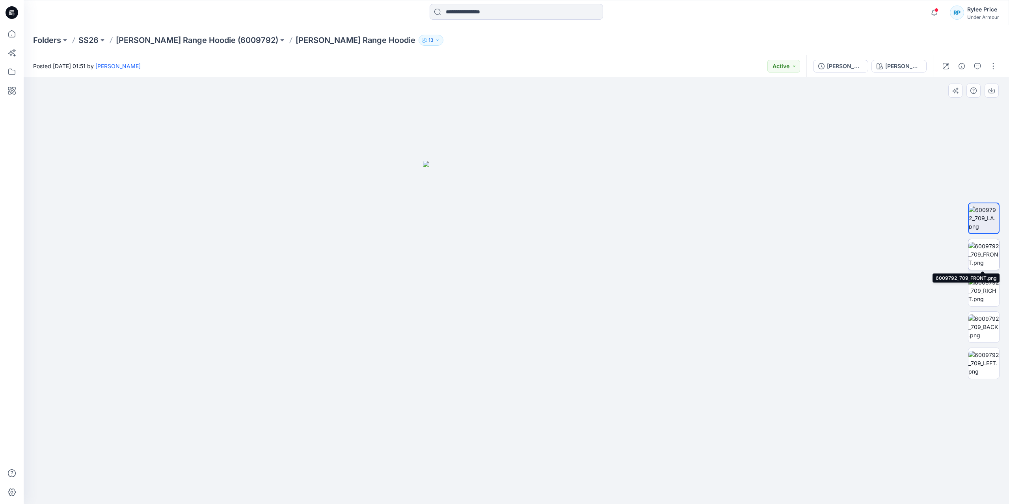
click at [989, 259] on img at bounding box center [984, 254] width 31 height 25
click at [14, 99] on div at bounding box center [11, 264] width 17 height 479
click at [10, 92] on icon at bounding box center [12, 91] width 8 height 8
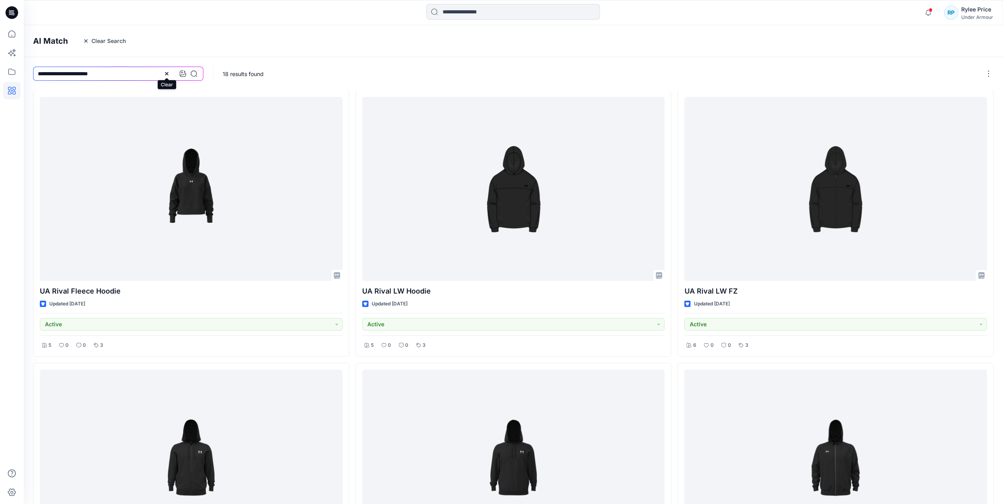
click at [166, 71] on icon at bounding box center [167, 74] width 6 height 6
click at [186, 73] on icon at bounding box center [183, 74] width 6 height 6
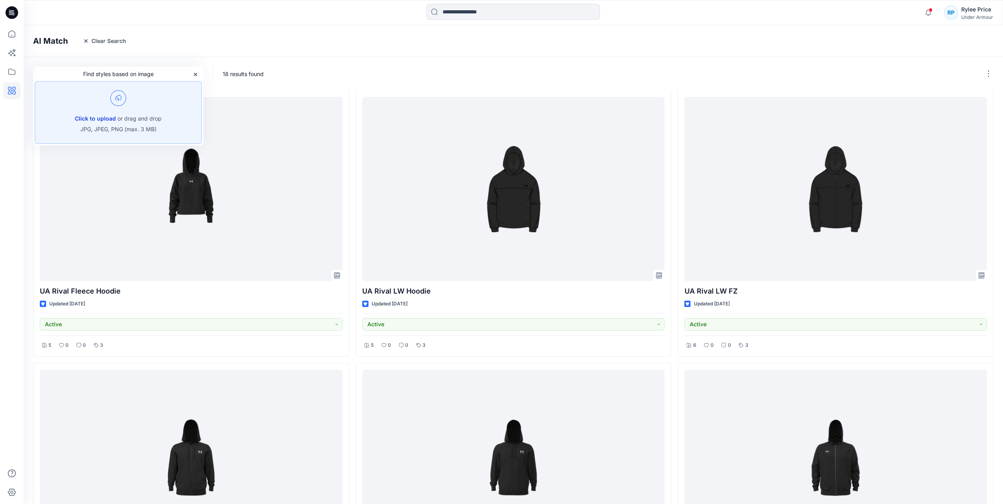
click at [108, 121] on button "Click to upload" at bounding box center [95, 118] width 41 height 9
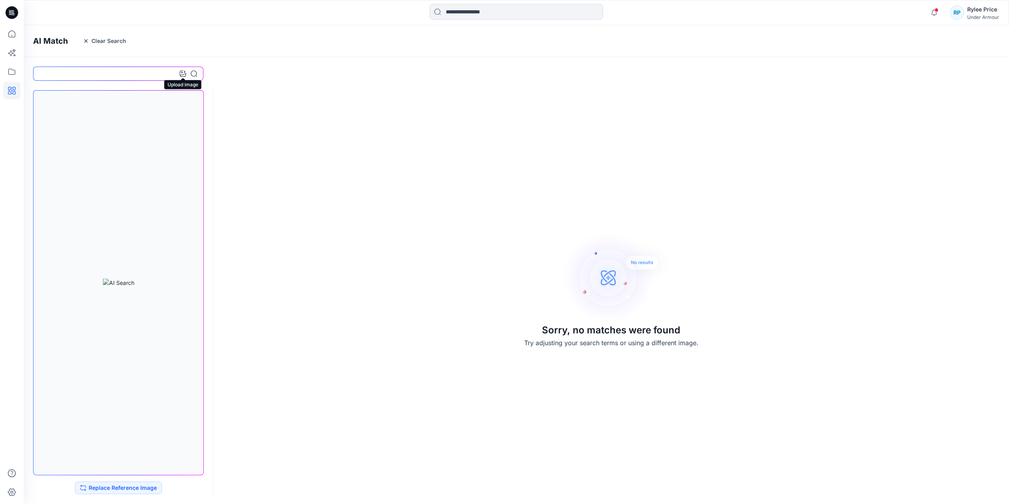
click at [185, 74] on icon at bounding box center [183, 74] width 6 height 6
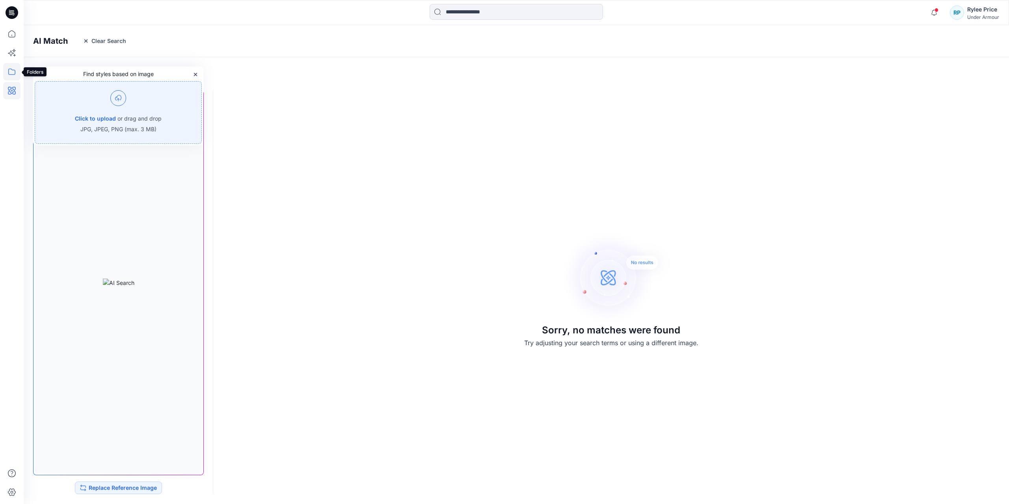
click at [17, 76] on icon at bounding box center [11, 71] width 17 height 17
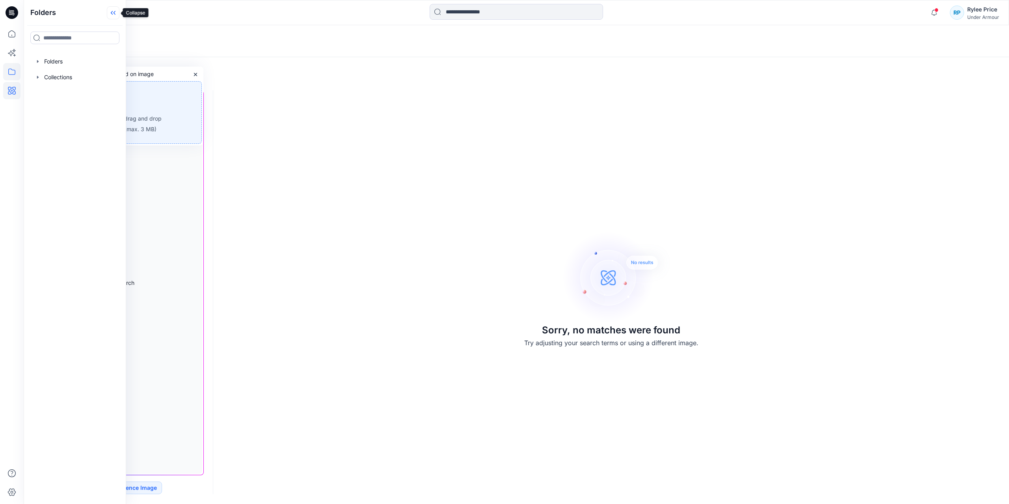
click at [112, 15] on icon at bounding box center [112, 13] width 2 height 4
